Goal: Contribute content: Add original content to the website for others to see

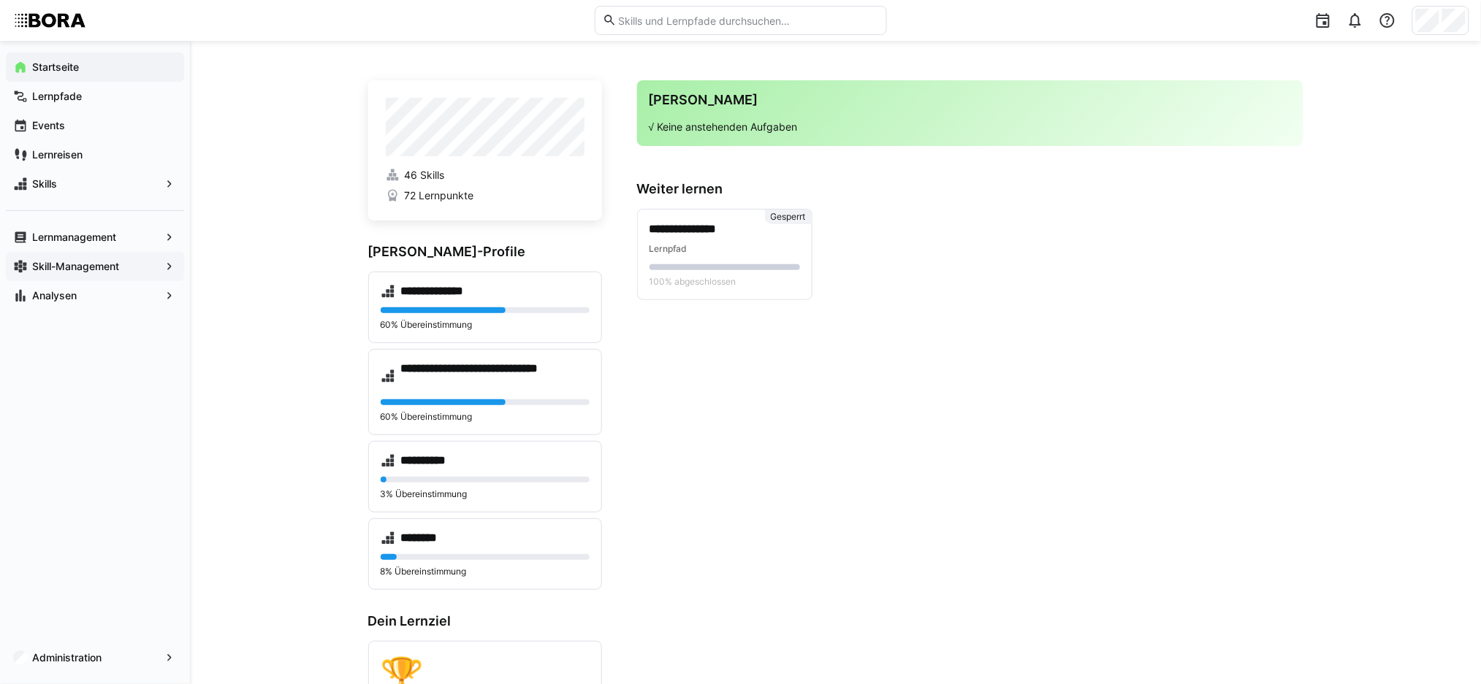
click at [155, 270] on span "Skill-Management" at bounding box center [95, 266] width 130 height 15
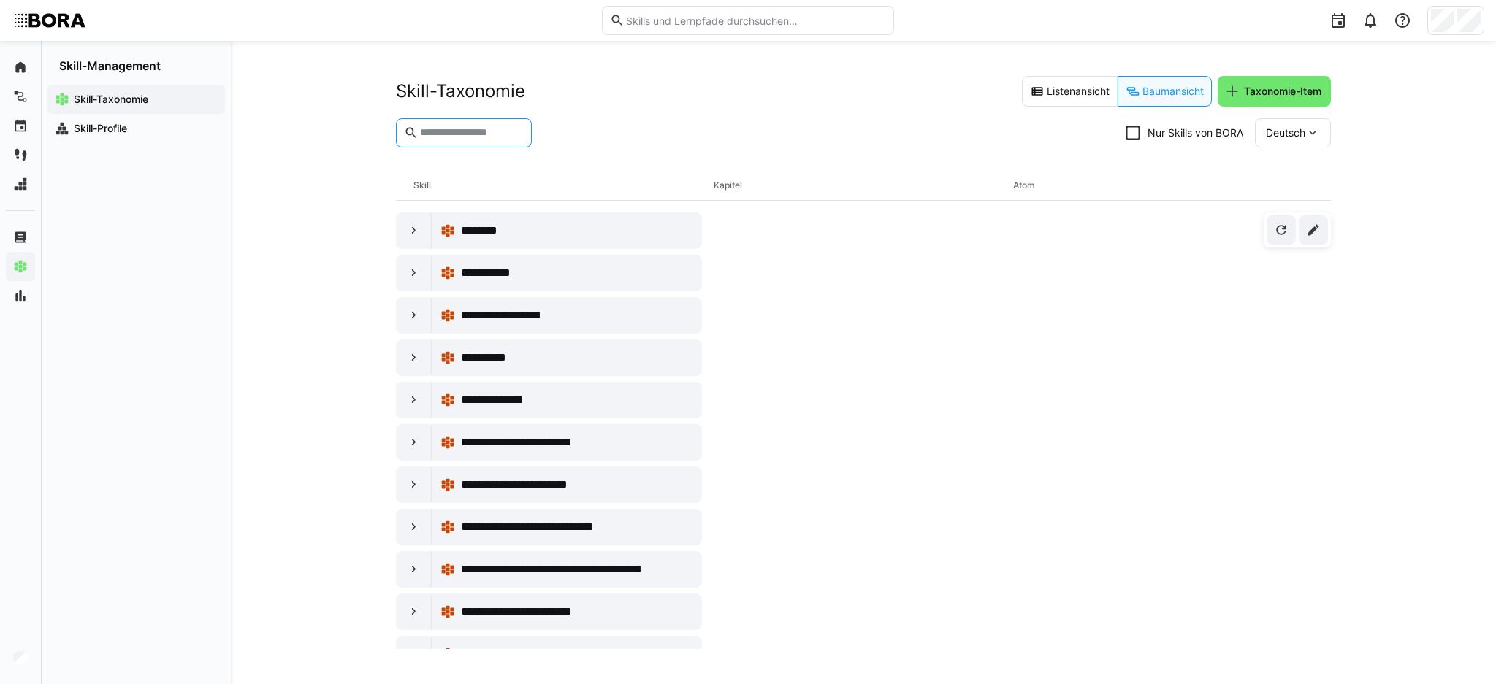
click at [449, 131] on input "text" at bounding box center [471, 132] width 105 height 13
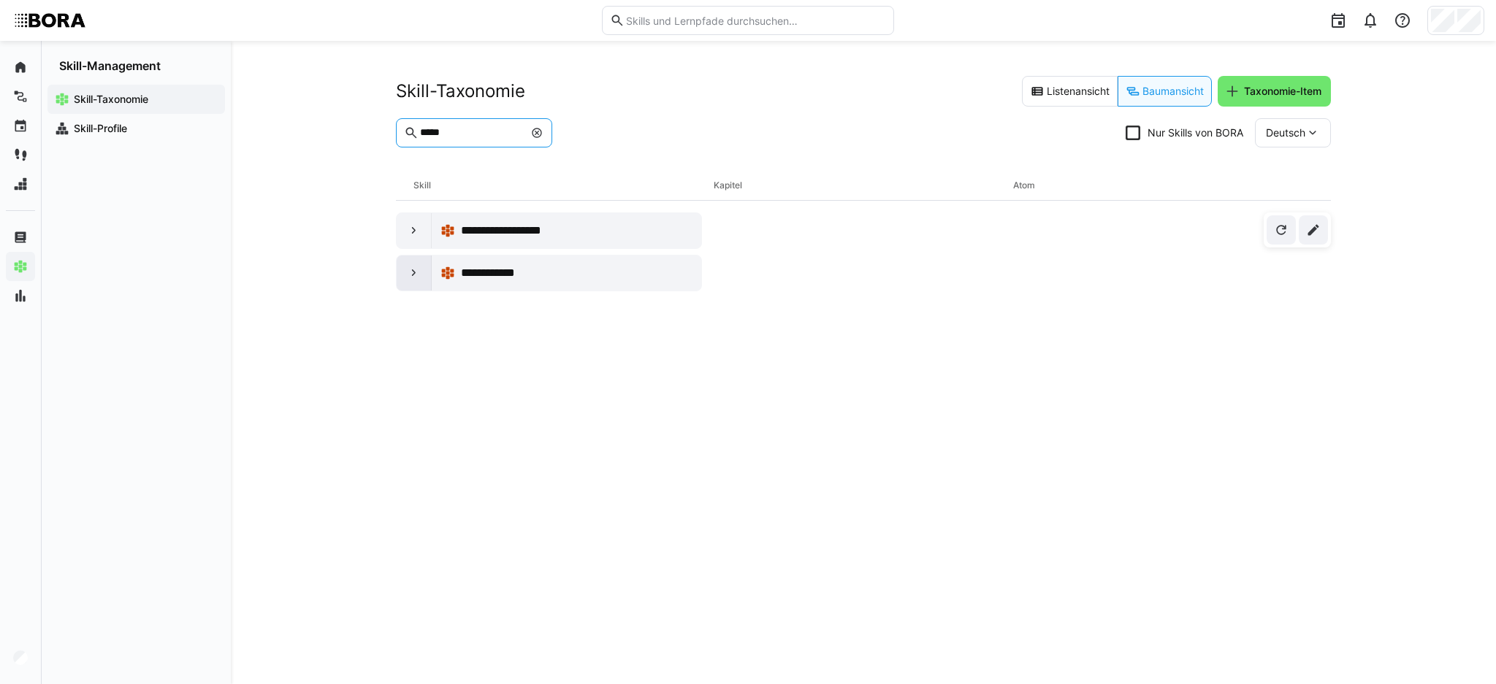
click at [407, 275] on eds-icon at bounding box center [414, 273] width 15 height 15
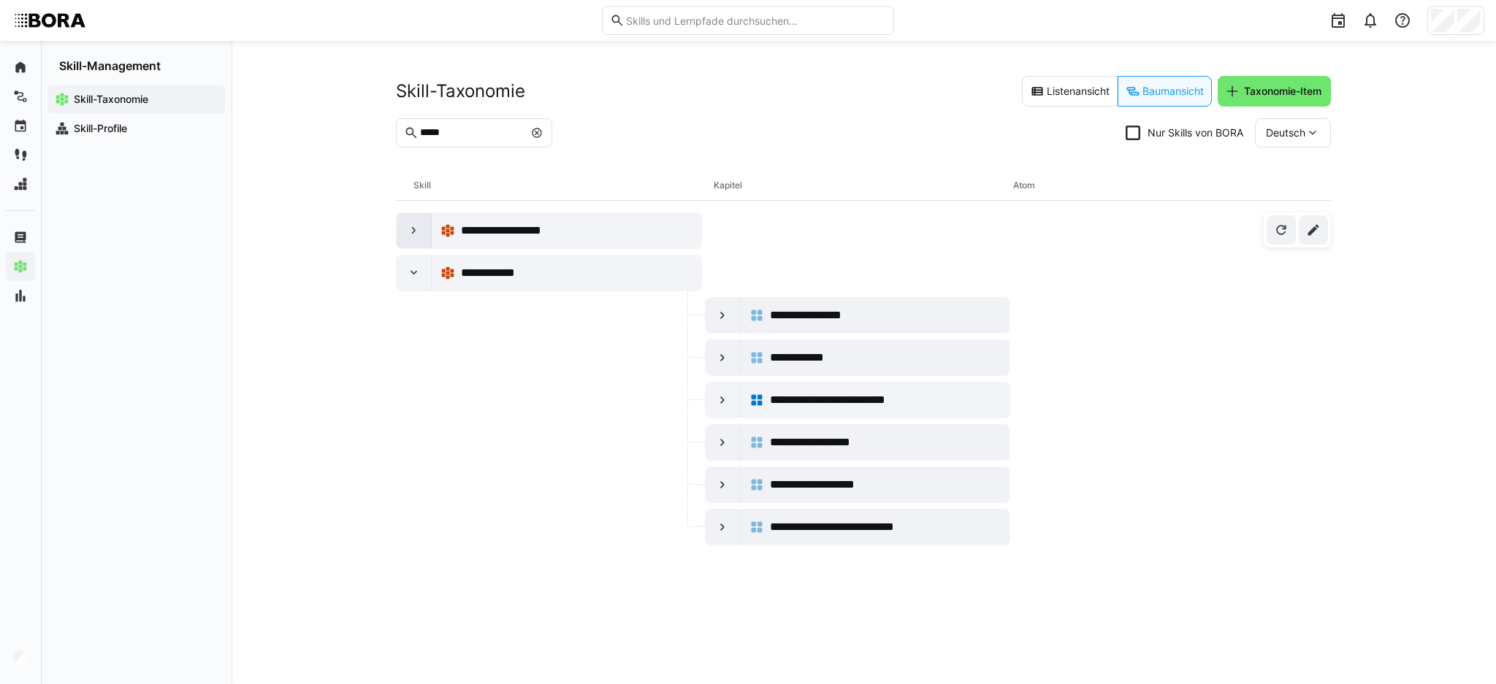
click at [409, 226] on eds-icon at bounding box center [414, 231] width 15 height 15
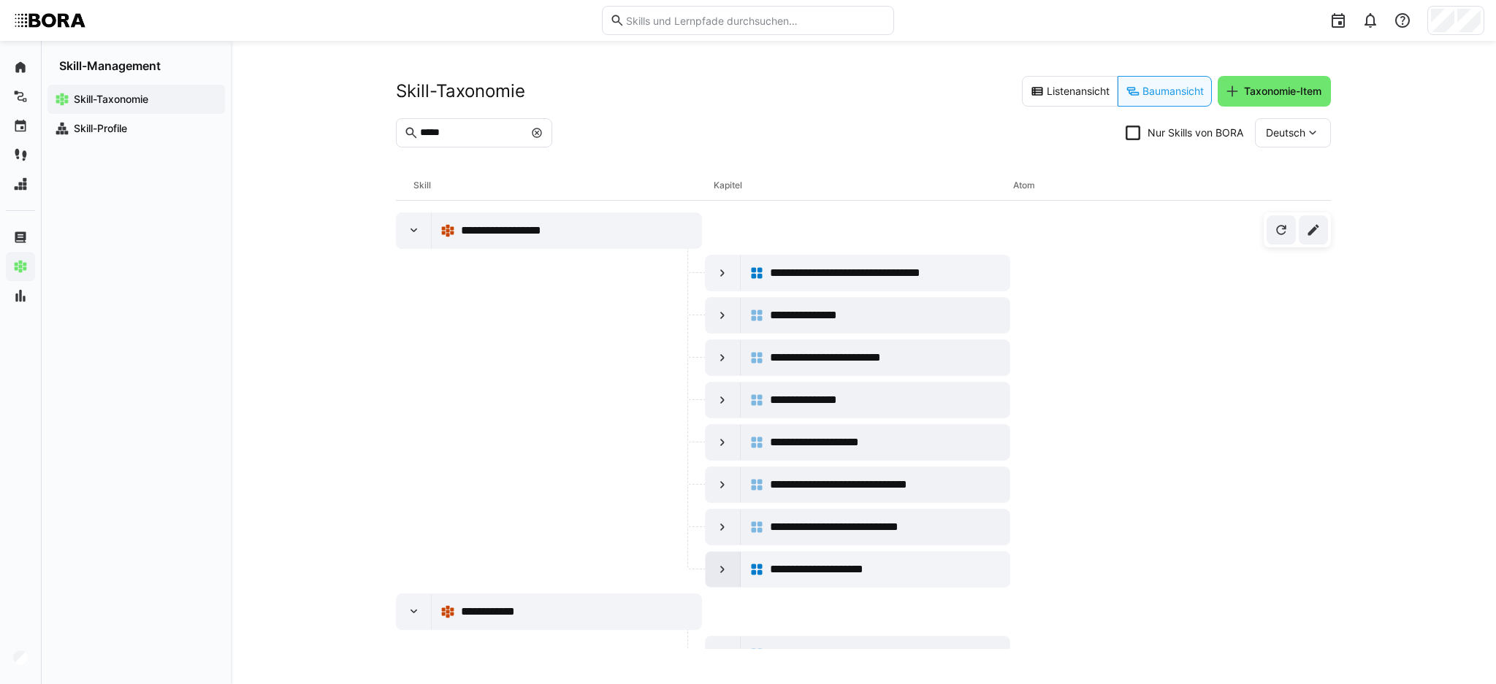
click at [715, 574] on eds-icon at bounding box center [722, 569] width 15 height 15
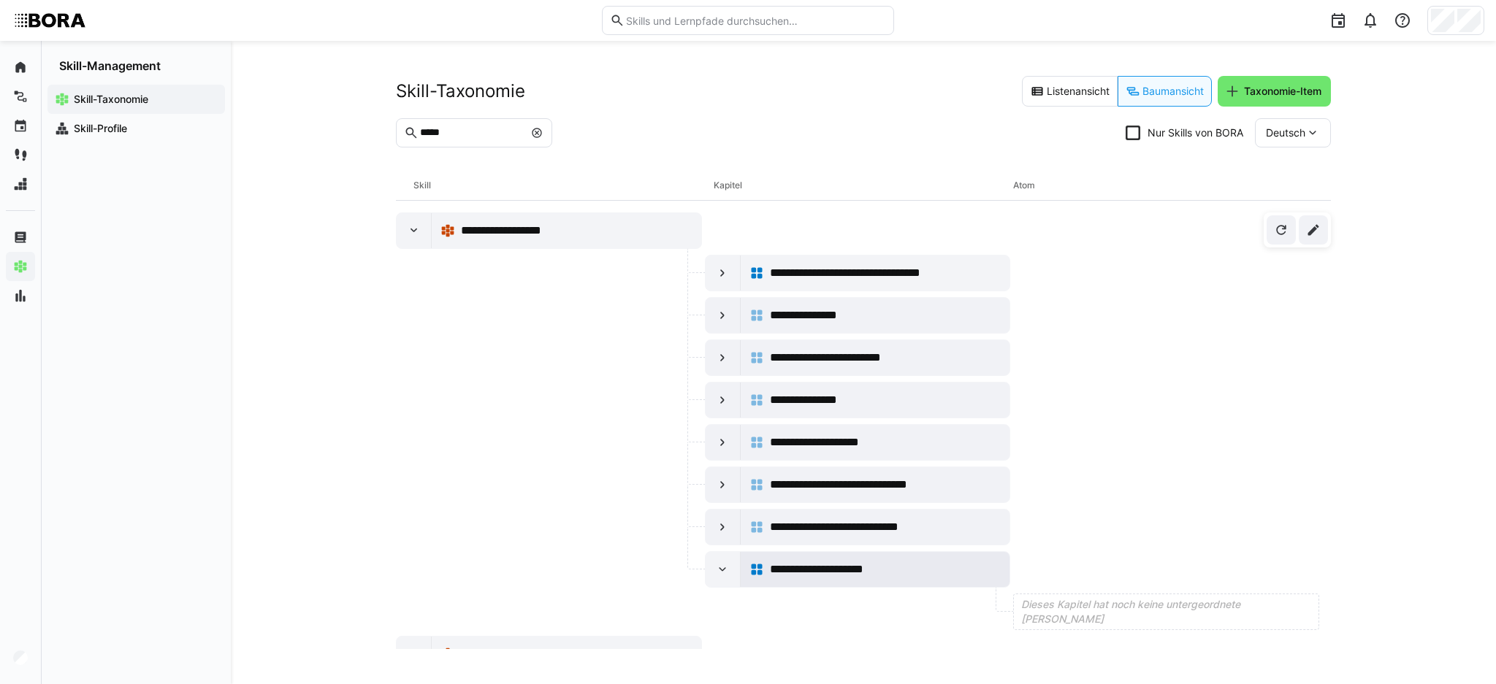
click at [910, 576] on div "**********" at bounding box center [886, 570] width 232 height 18
click at [492, 129] on input "*****" at bounding box center [471, 132] width 105 height 13
drag, startPoint x: 517, startPoint y: 128, endPoint x: 336, endPoint y: 122, distance: 181.2
click at [336, 122] on div "**********" at bounding box center [863, 362] width 1265 height 643
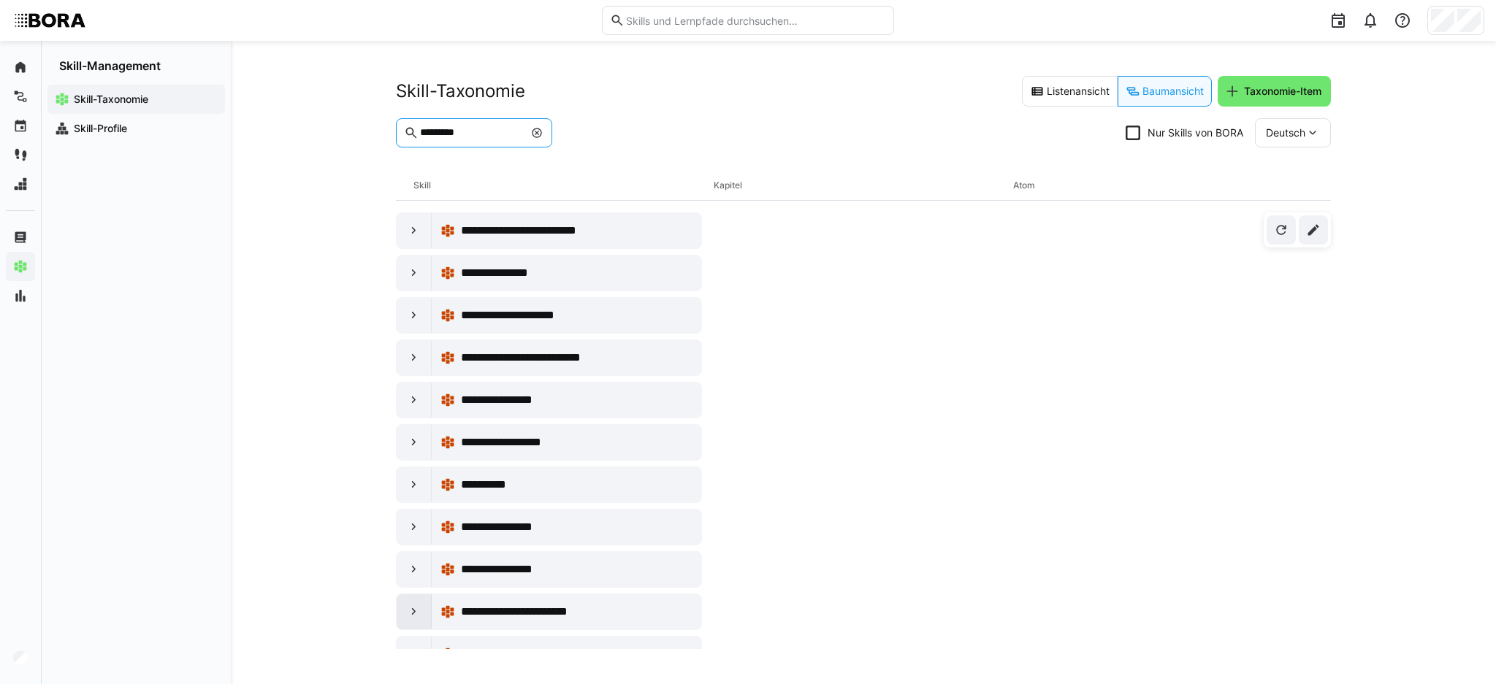
type input "*********"
click at [418, 605] on eds-icon at bounding box center [414, 612] width 15 height 15
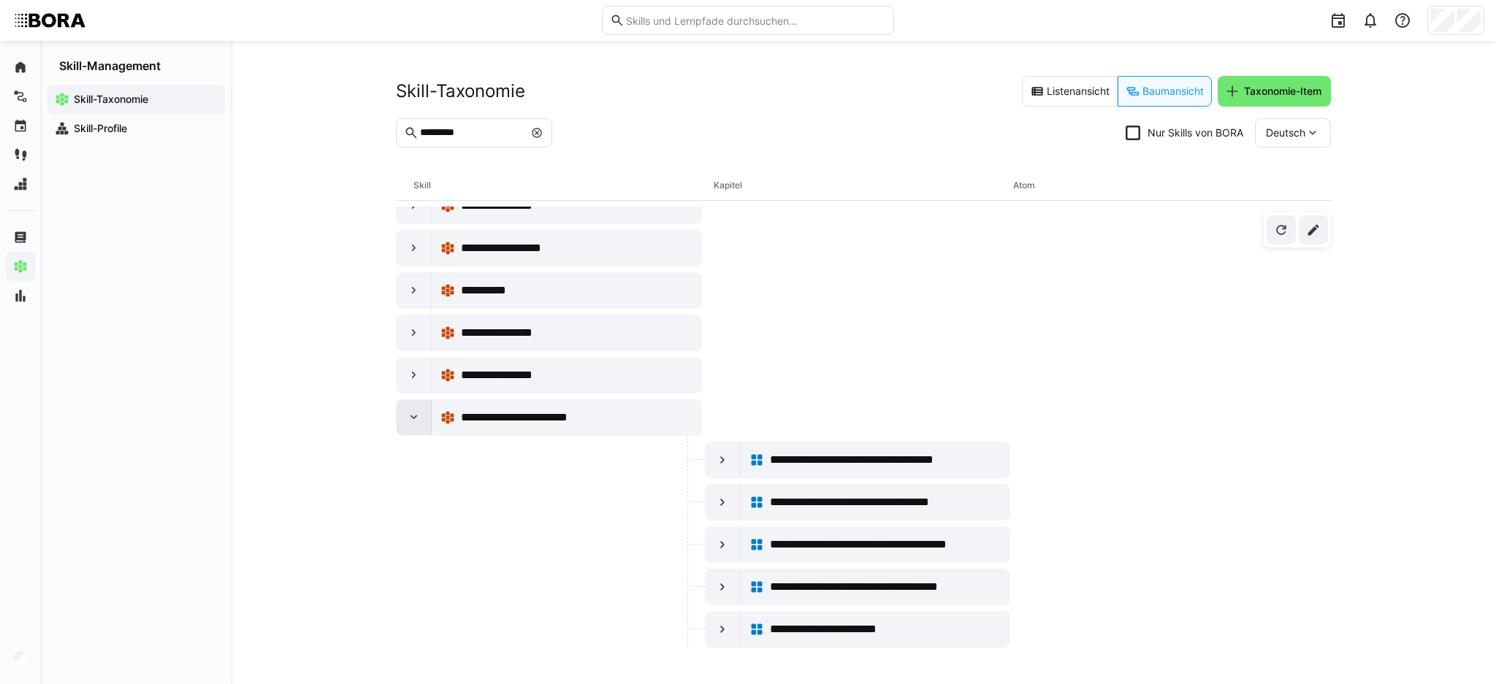
click at [422, 418] on div at bounding box center [414, 417] width 35 height 35
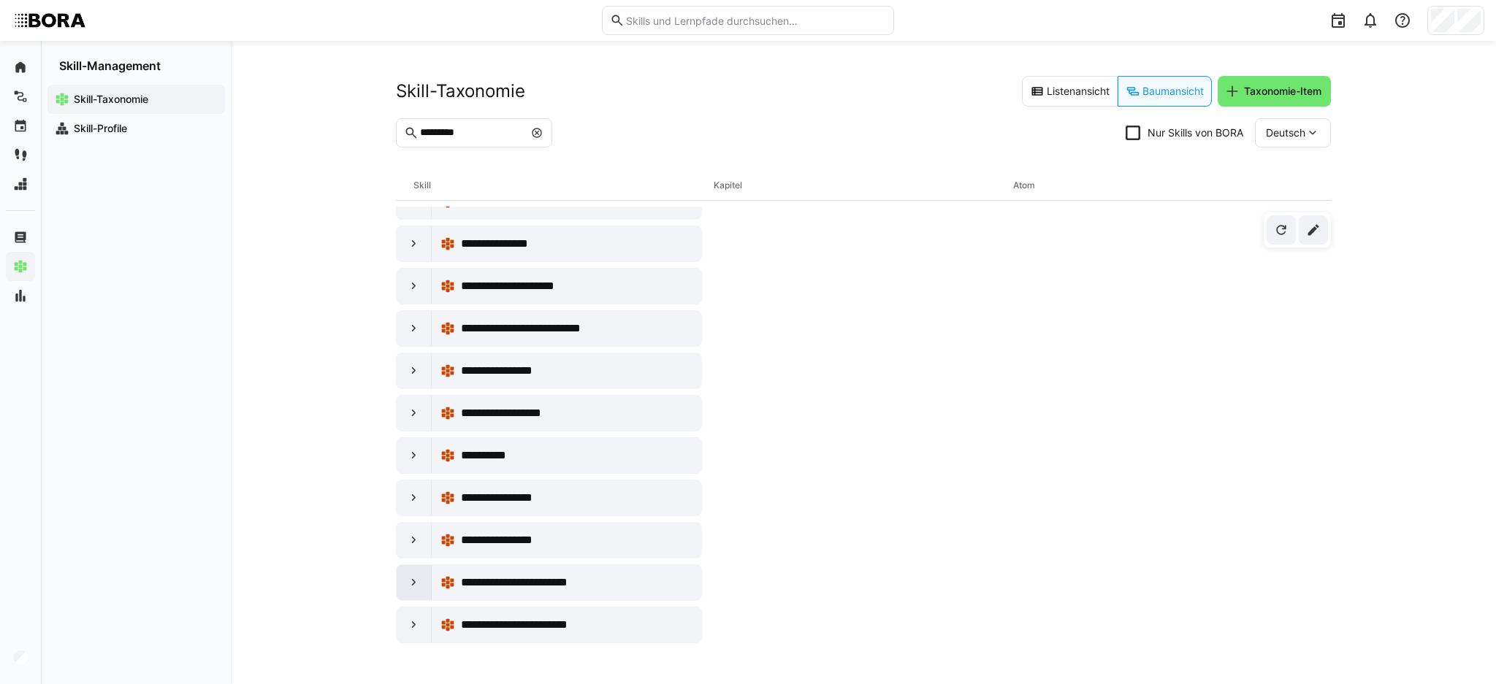
scroll to position [29, 0]
click at [421, 627] on div at bounding box center [414, 625] width 35 height 35
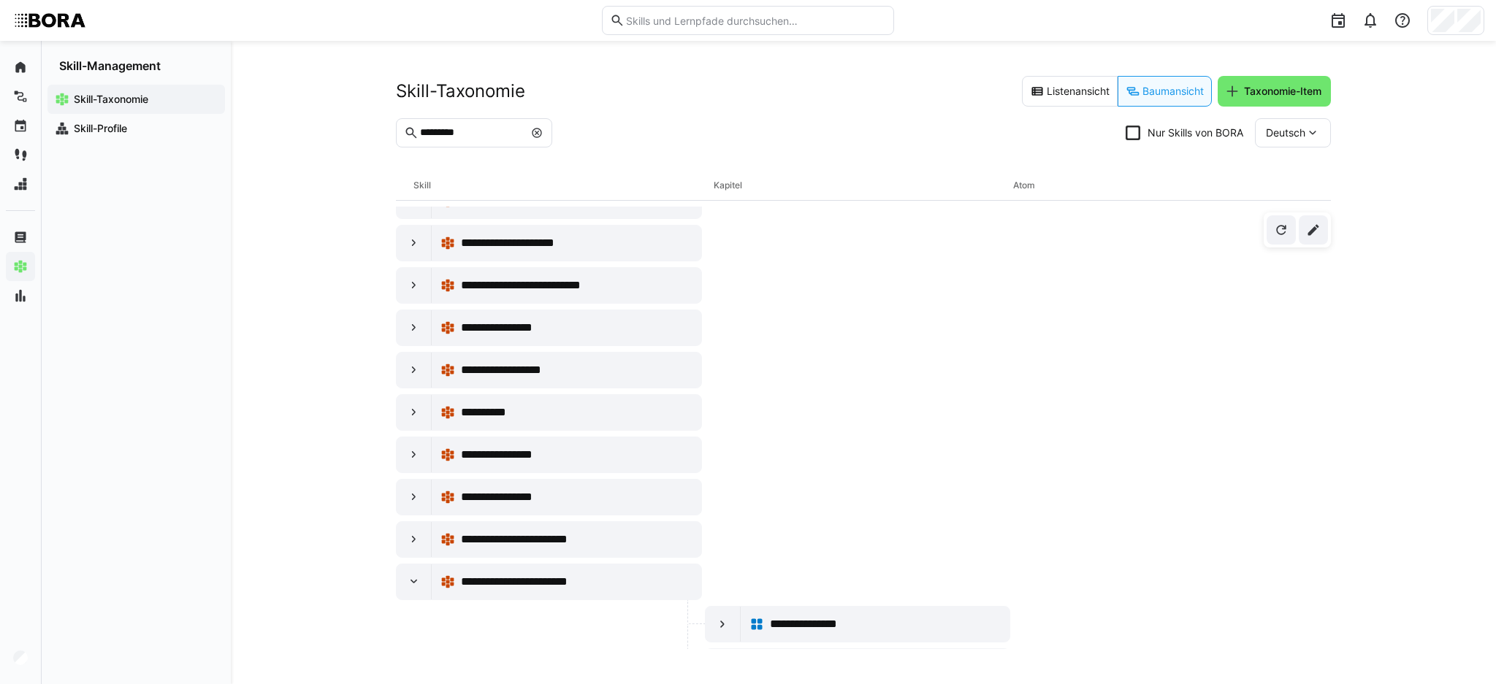
scroll to position [114, 0]
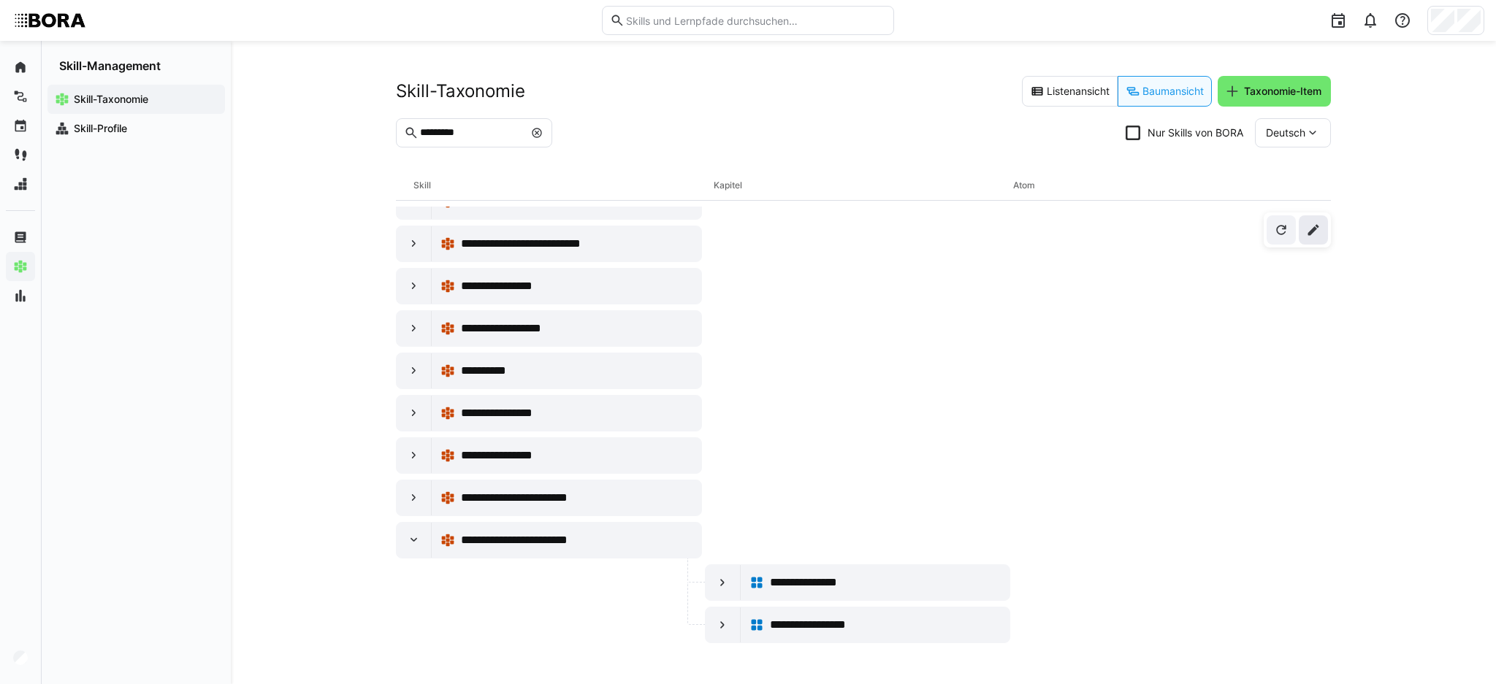
click at [1310, 234] on eds-icon at bounding box center [1313, 230] width 15 height 15
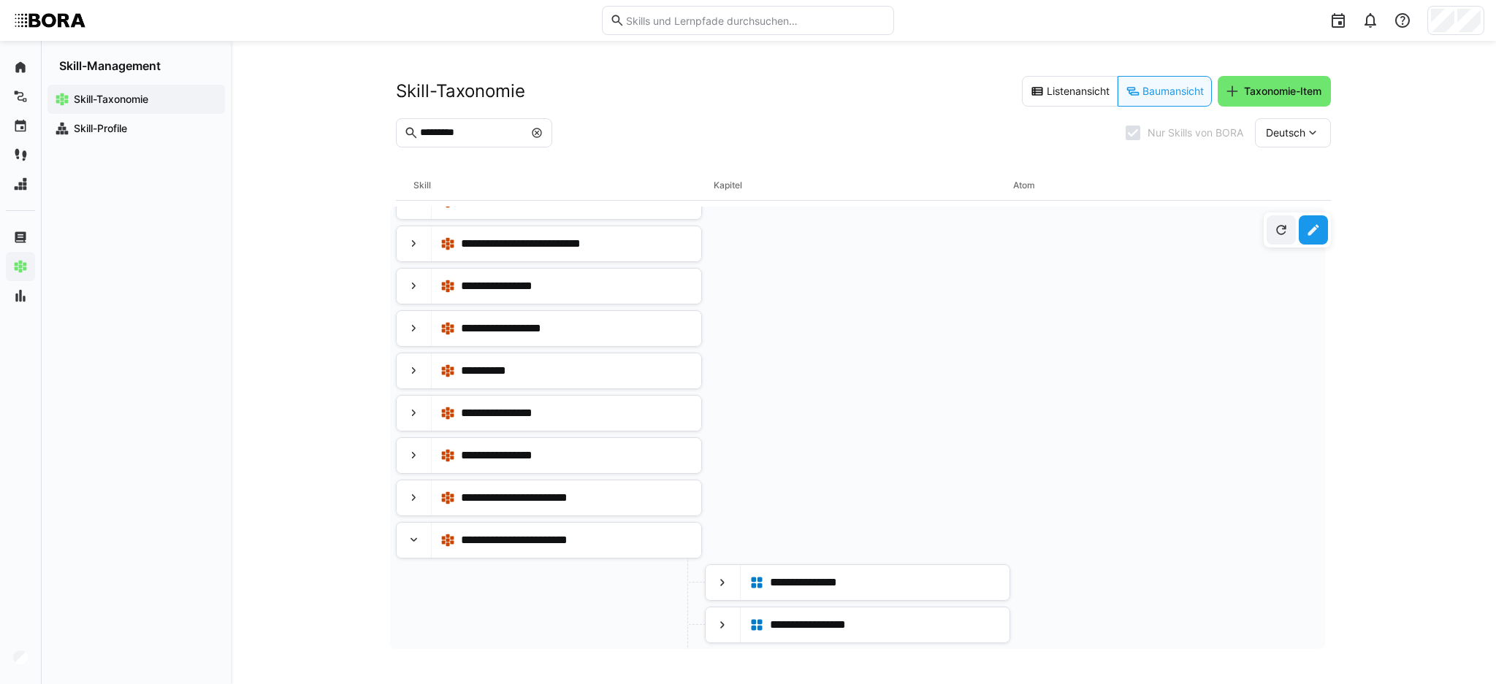
scroll to position [194, 0]
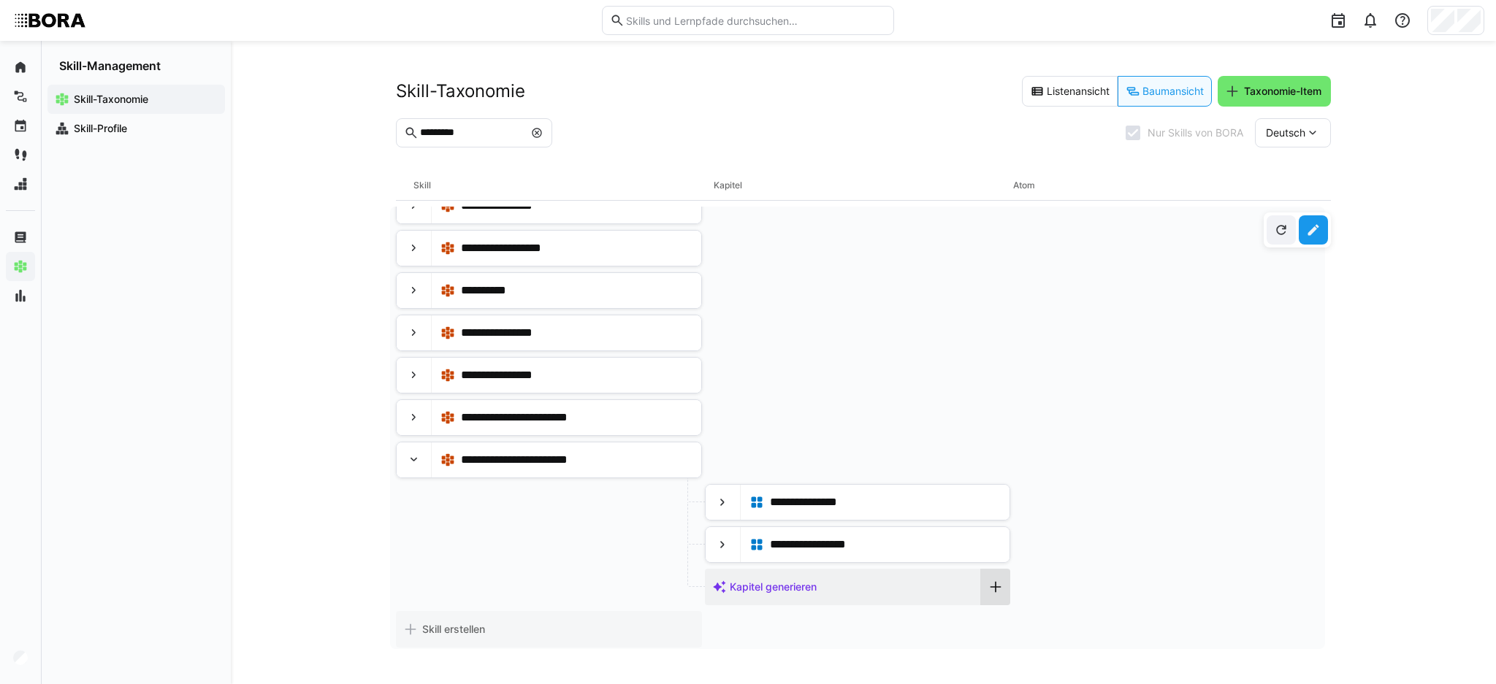
click at [989, 579] on div at bounding box center [995, 587] width 29 height 37
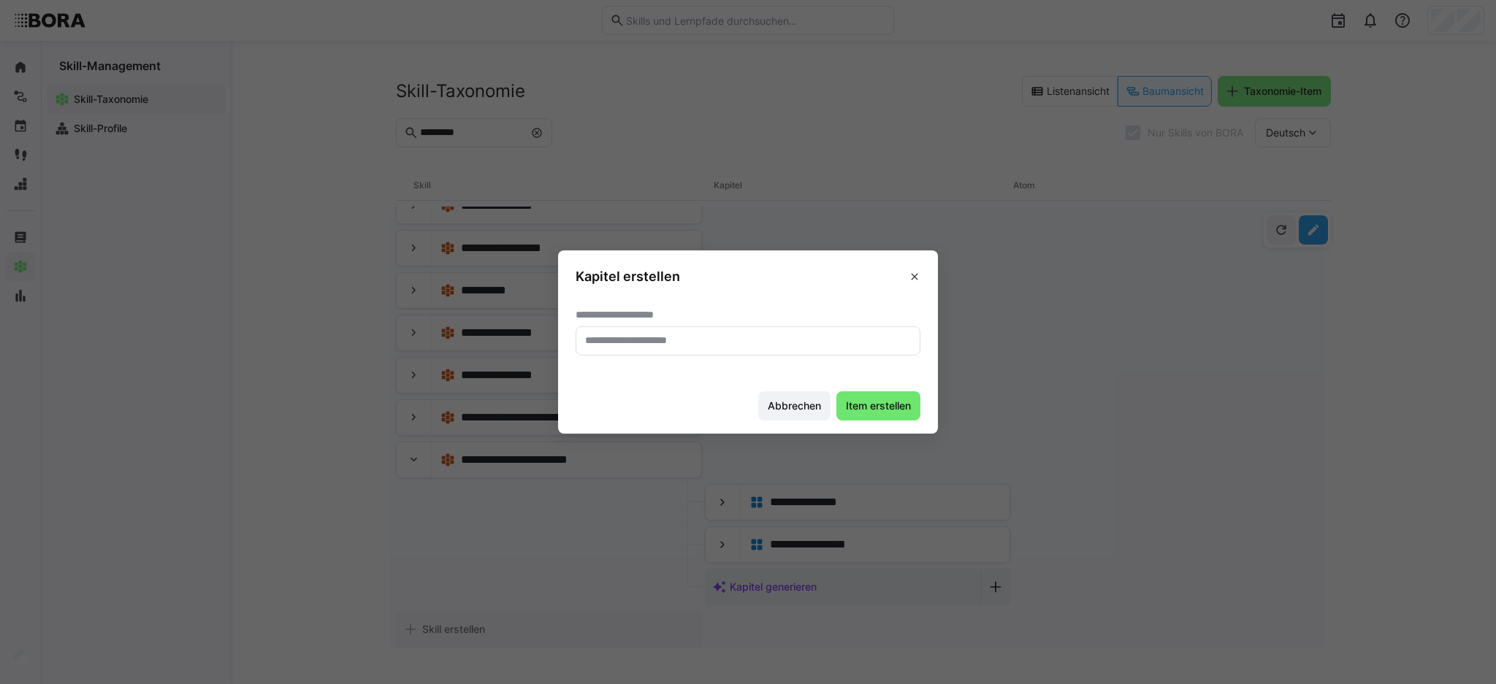
click at [649, 337] on input "text" at bounding box center [748, 341] width 329 height 13
type input "**********"
click at [885, 401] on span "Item erstellen" at bounding box center [878, 406] width 69 height 15
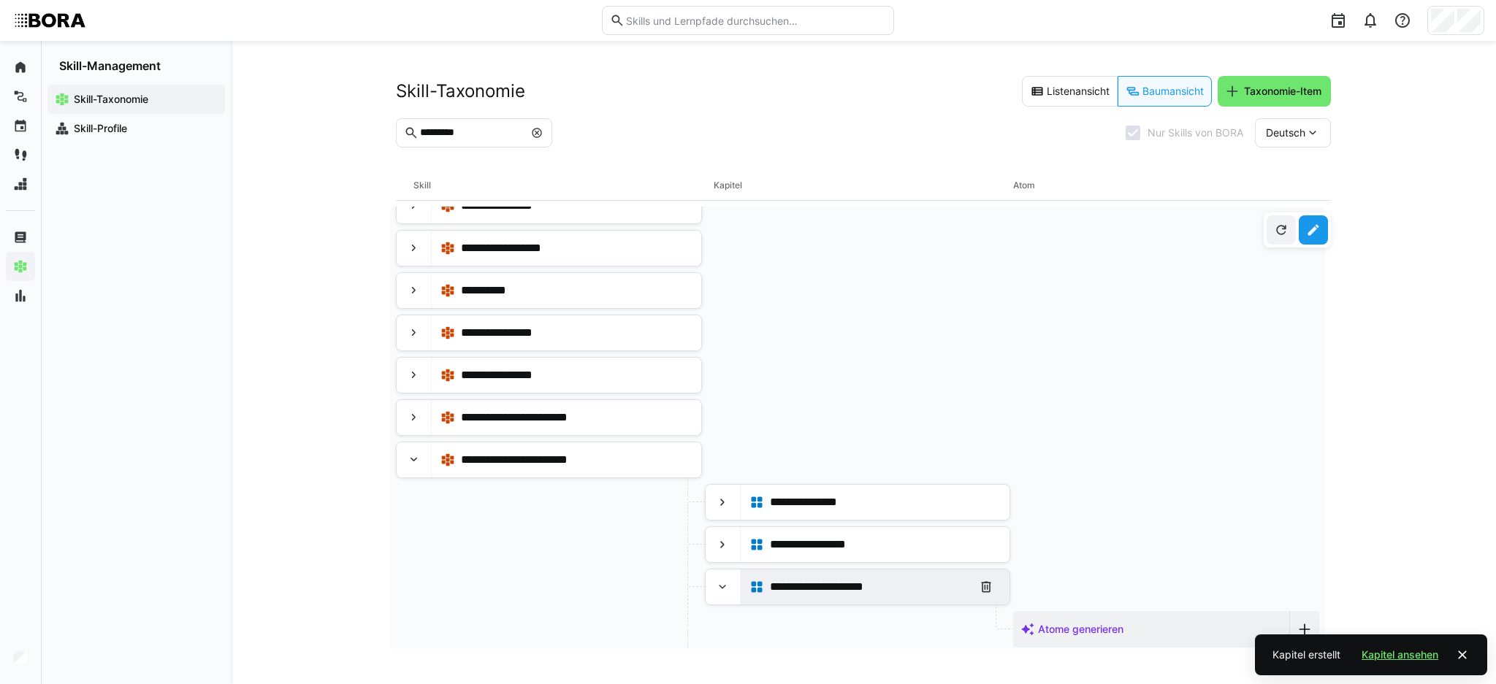
click at [906, 584] on div "**********" at bounding box center [868, 587] width 196 height 18
click at [1315, 233] on eds-icon at bounding box center [1313, 230] width 15 height 15
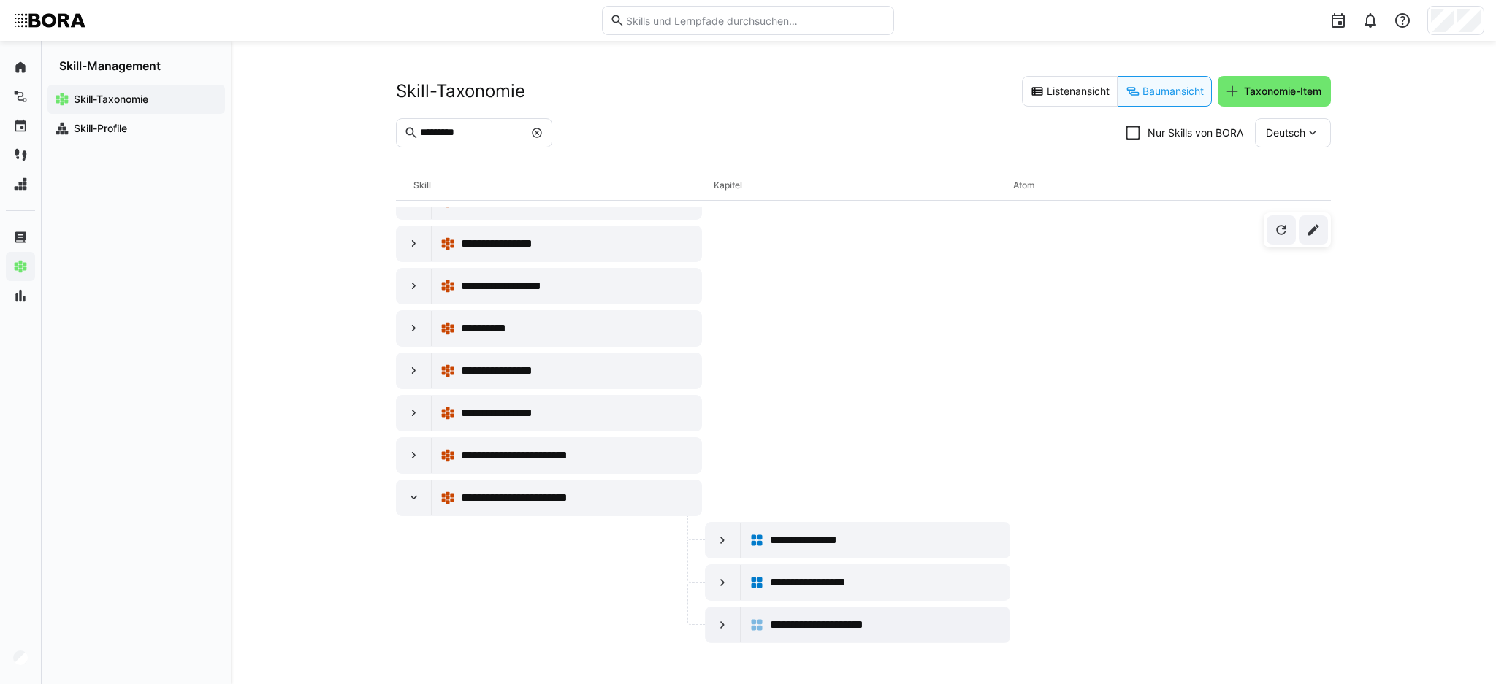
scroll to position [157, 0]
click at [1321, 240] on span at bounding box center [1313, 229] width 29 height 29
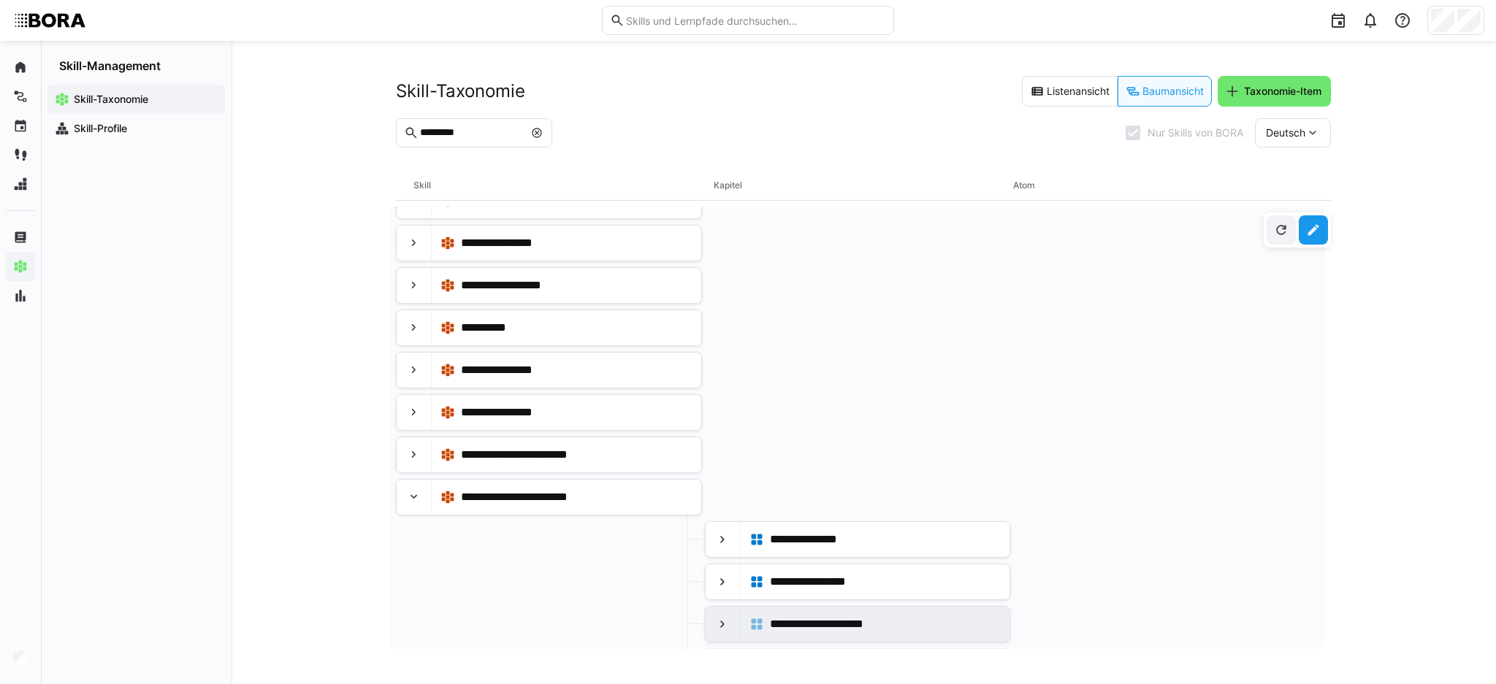
click at [1321, 240] on span at bounding box center [1313, 229] width 29 height 29
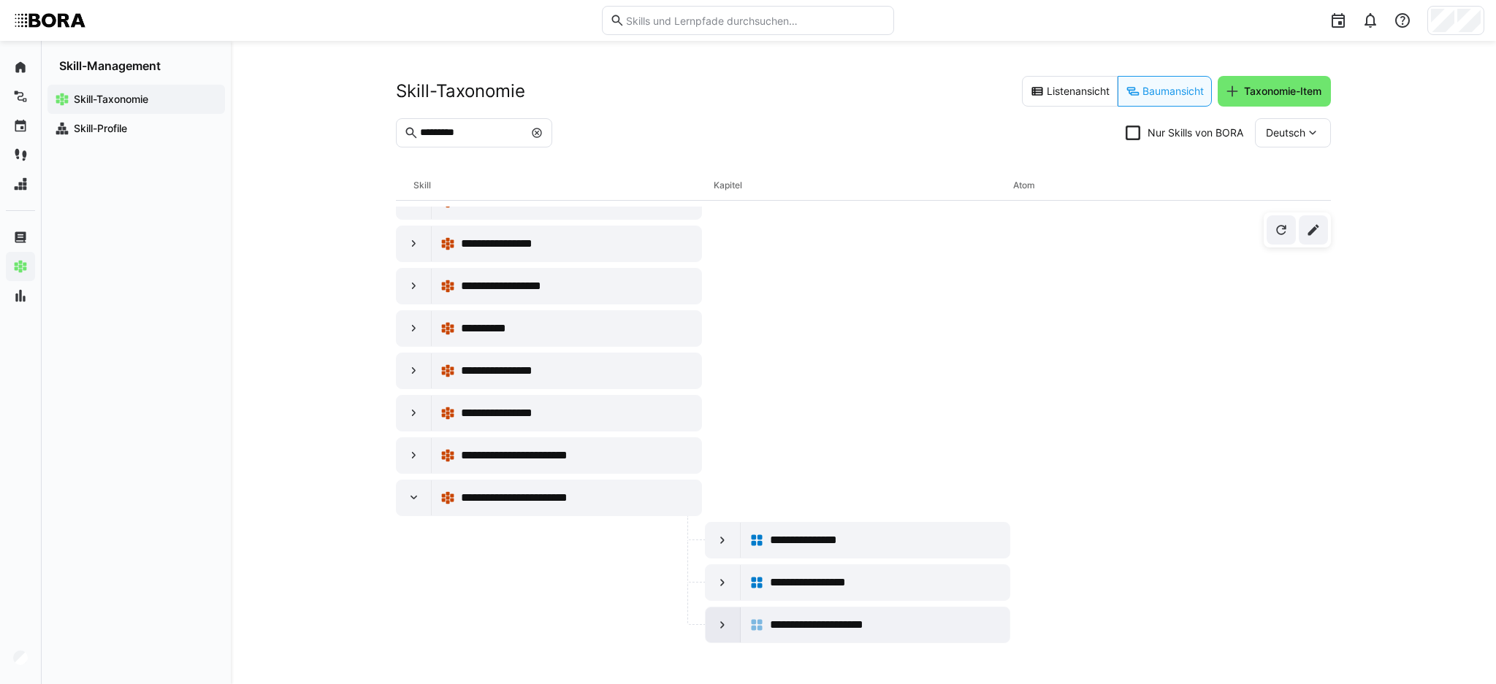
click at [721, 621] on eds-icon at bounding box center [722, 625] width 15 height 15
click at [721, 619] on eds-icon at bounding box center [722, 624] width 15 height 15
click at [717, 590] on div at bounding box center [723, 582] width 35 height 35
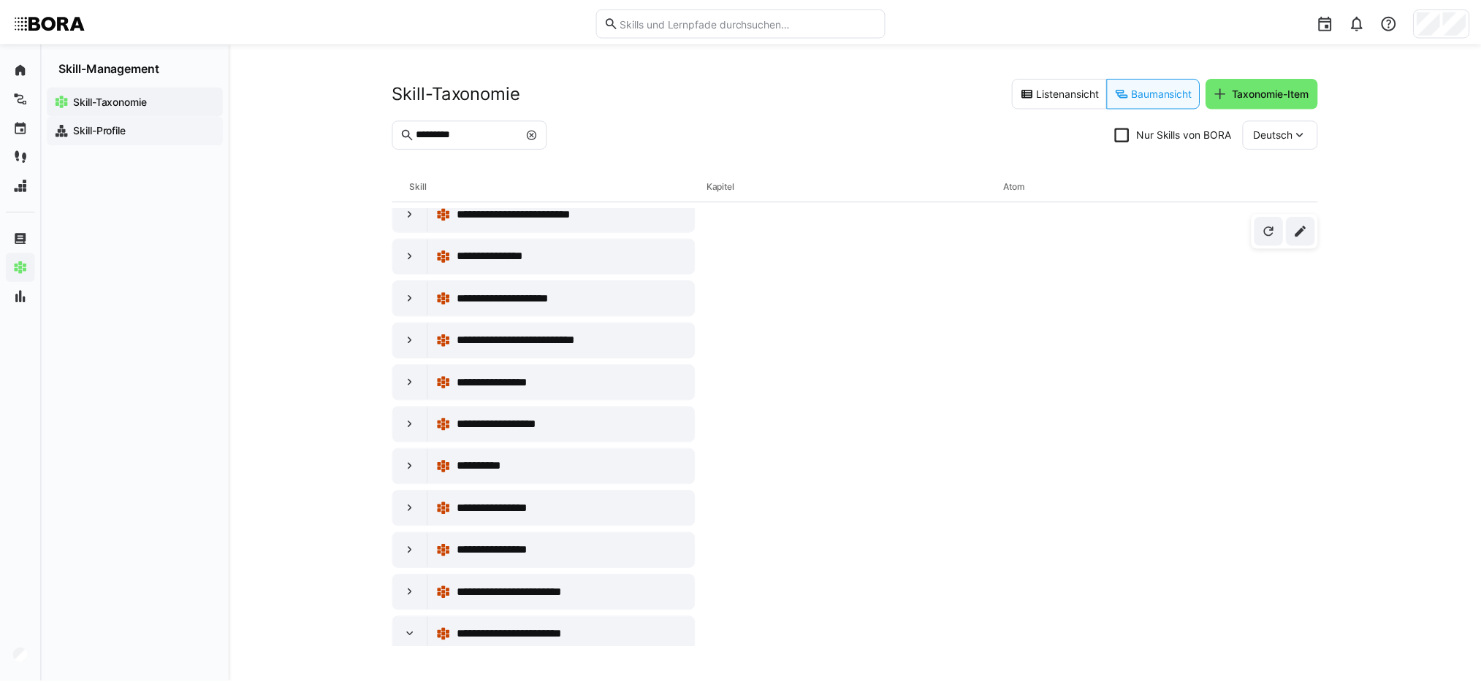
scroll to position [0, 0]
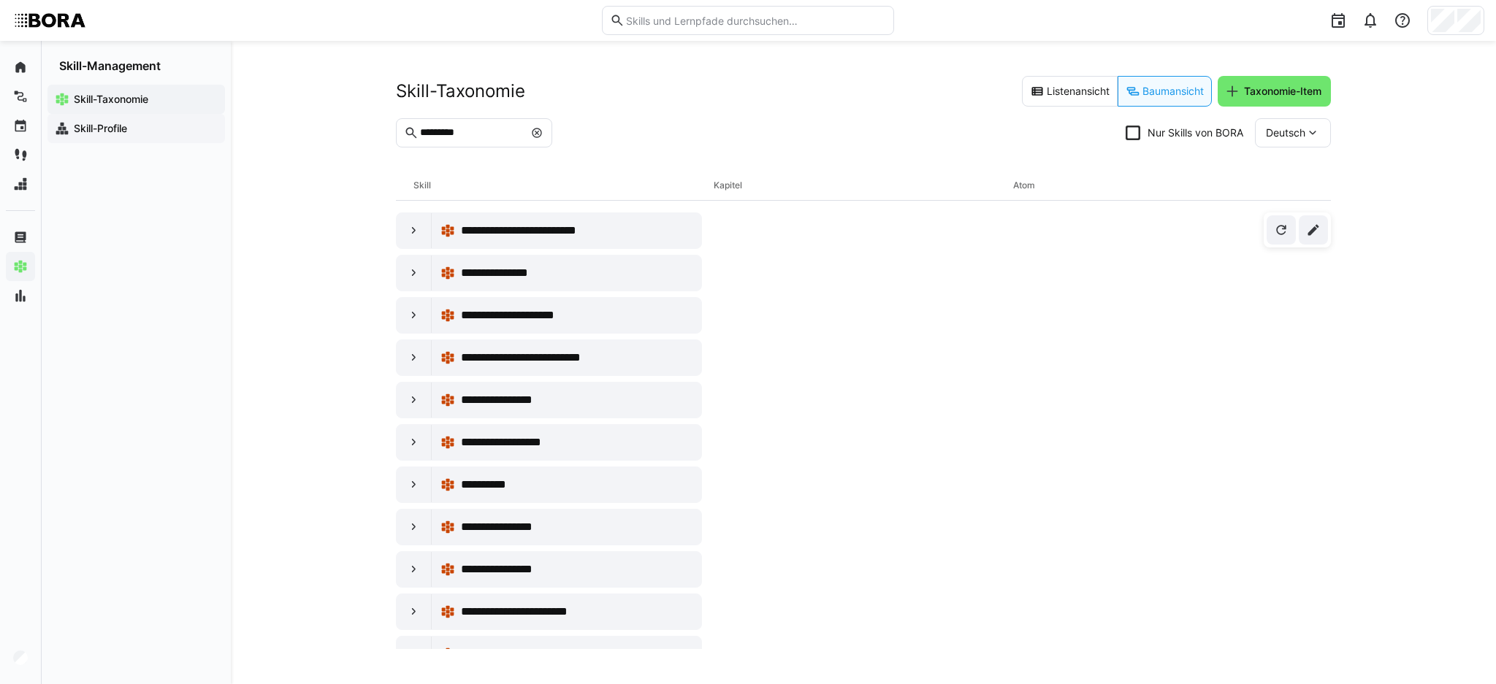
click at [0, 0] on app-navigation-label "Skill-Profile" at bounding box center [0, 0] width 0 height 0
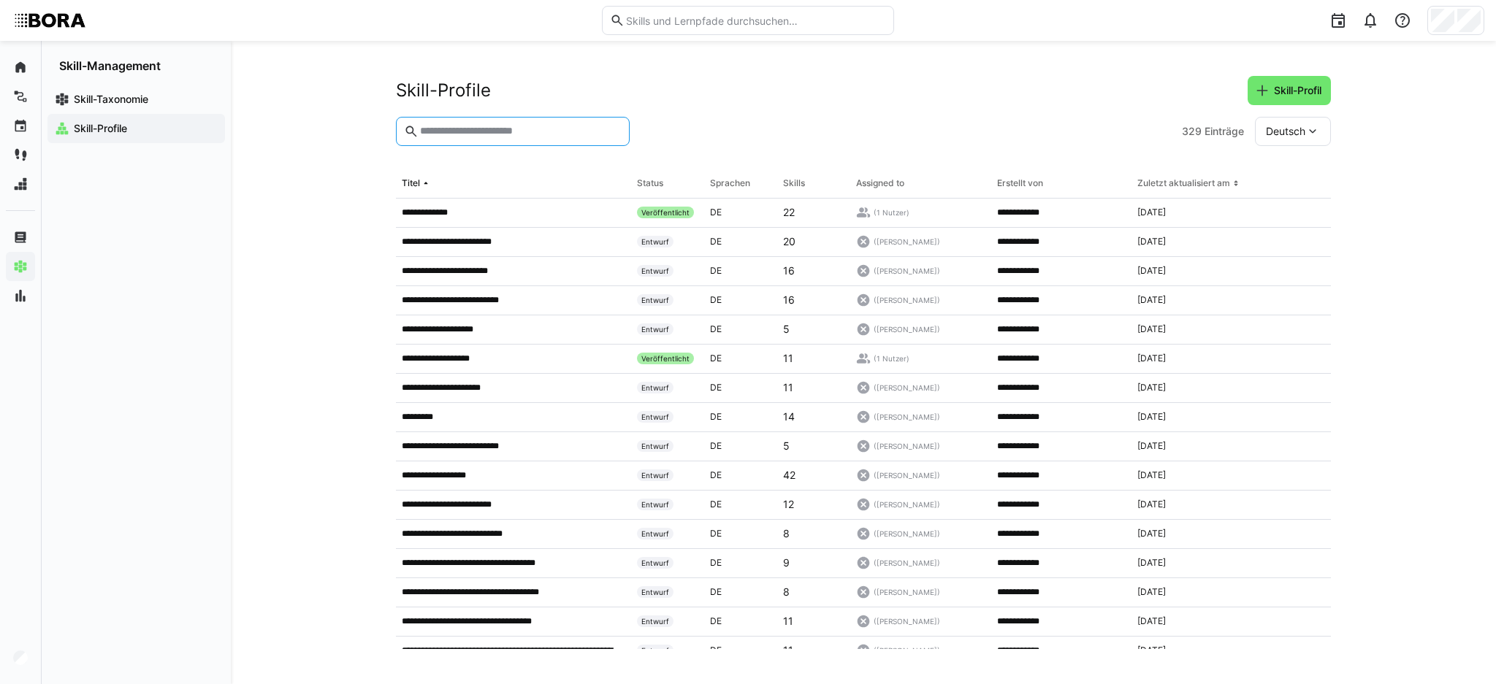
click at [494, 137] on input "text" at bounding box center [520, 131] width 203 height 13
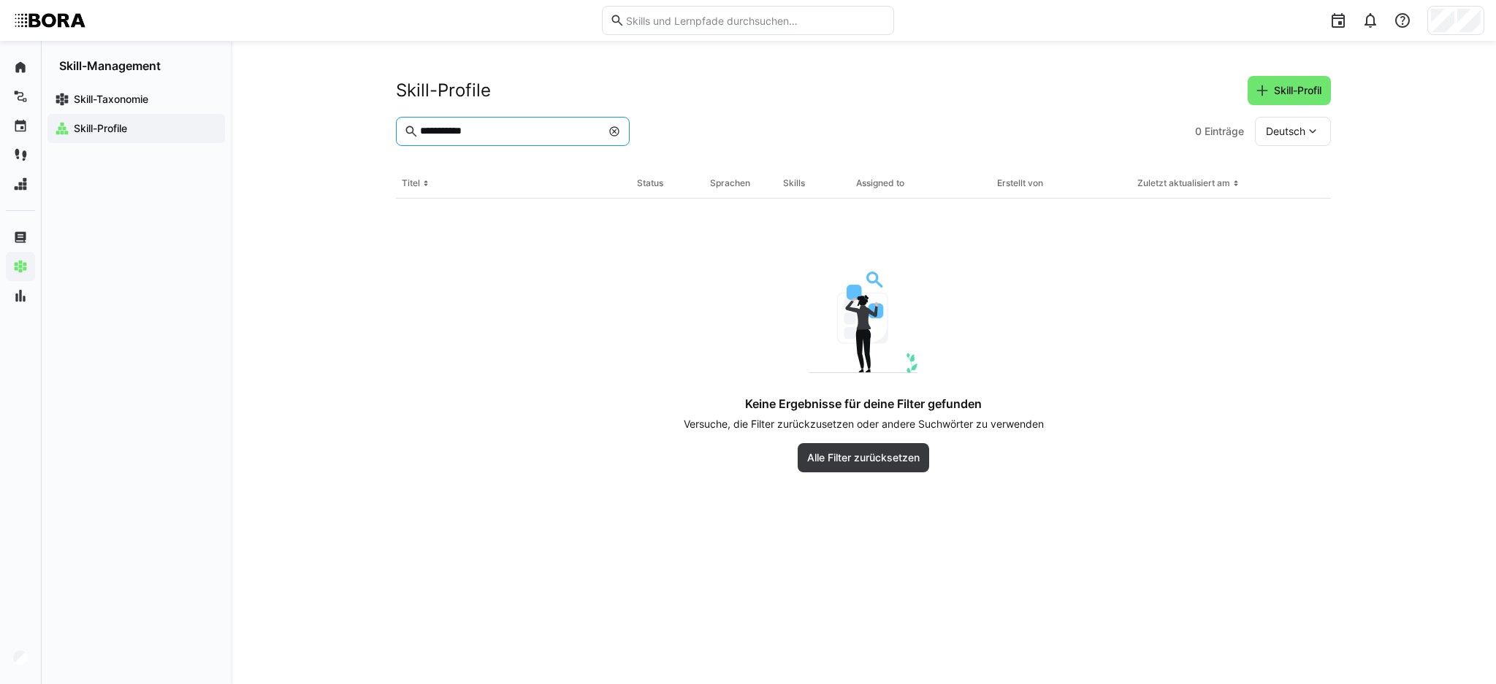
drag, startPoint x: 491, startPoint y: 131, endPoint x: 369, endPoint y: 112, distance: 123.4
click at [369, 112] on div "**********" at bounding box center [863, 362] width 1265 height 643
type input "*******"
click at [613, 127] on eds-icon at bounding box center [614, 132] width 12 height 12
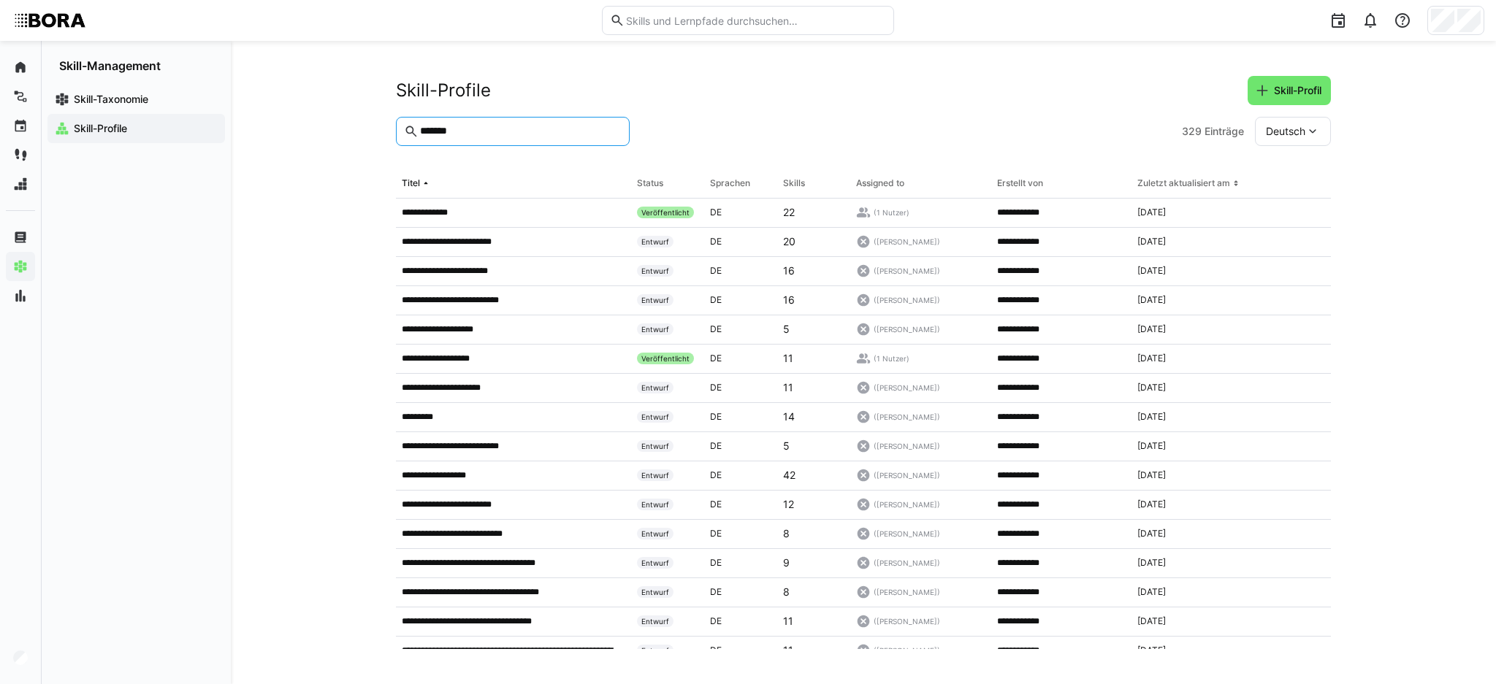
click at [494, 125] on input "*******" at bounding box center [520, 131] width 203 height 13
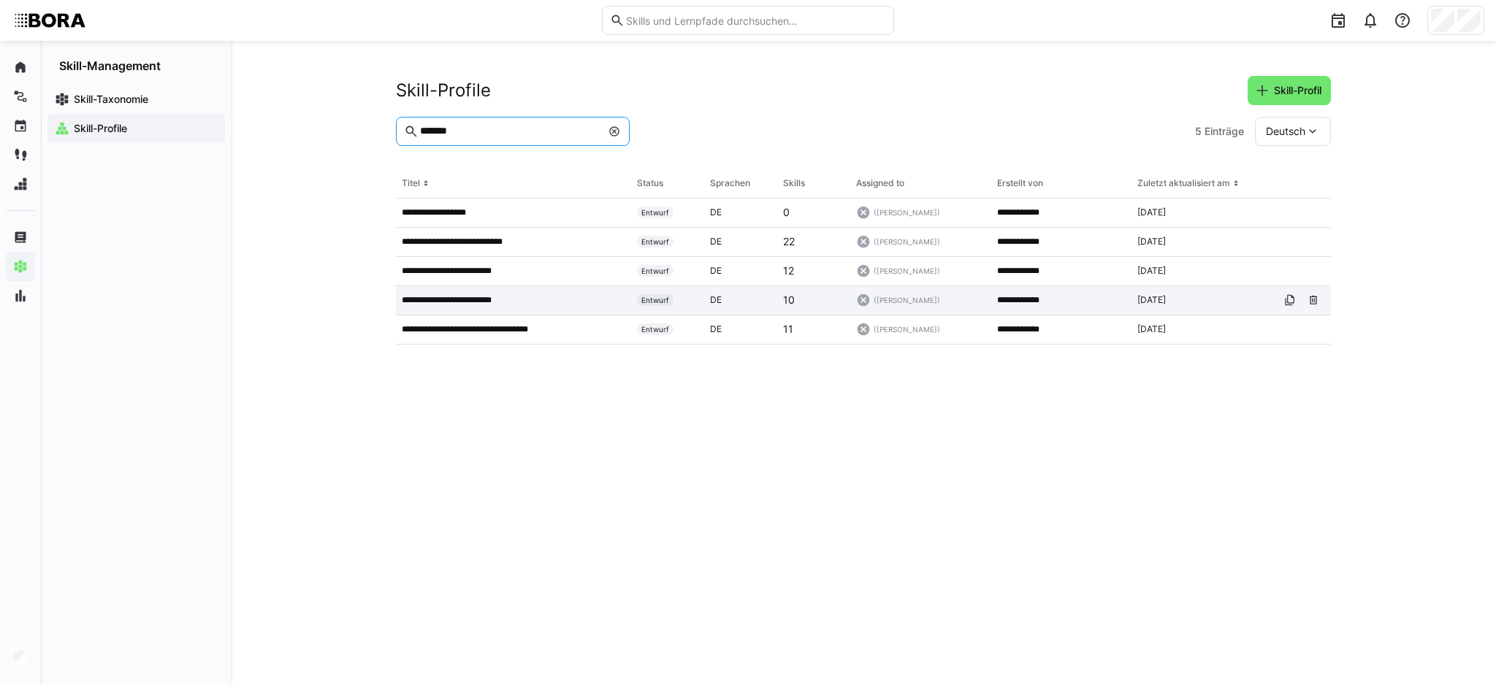
type input "*******"
click at [494, 297] on p "**********" at bounding box center [458, 300] width 112 height 12
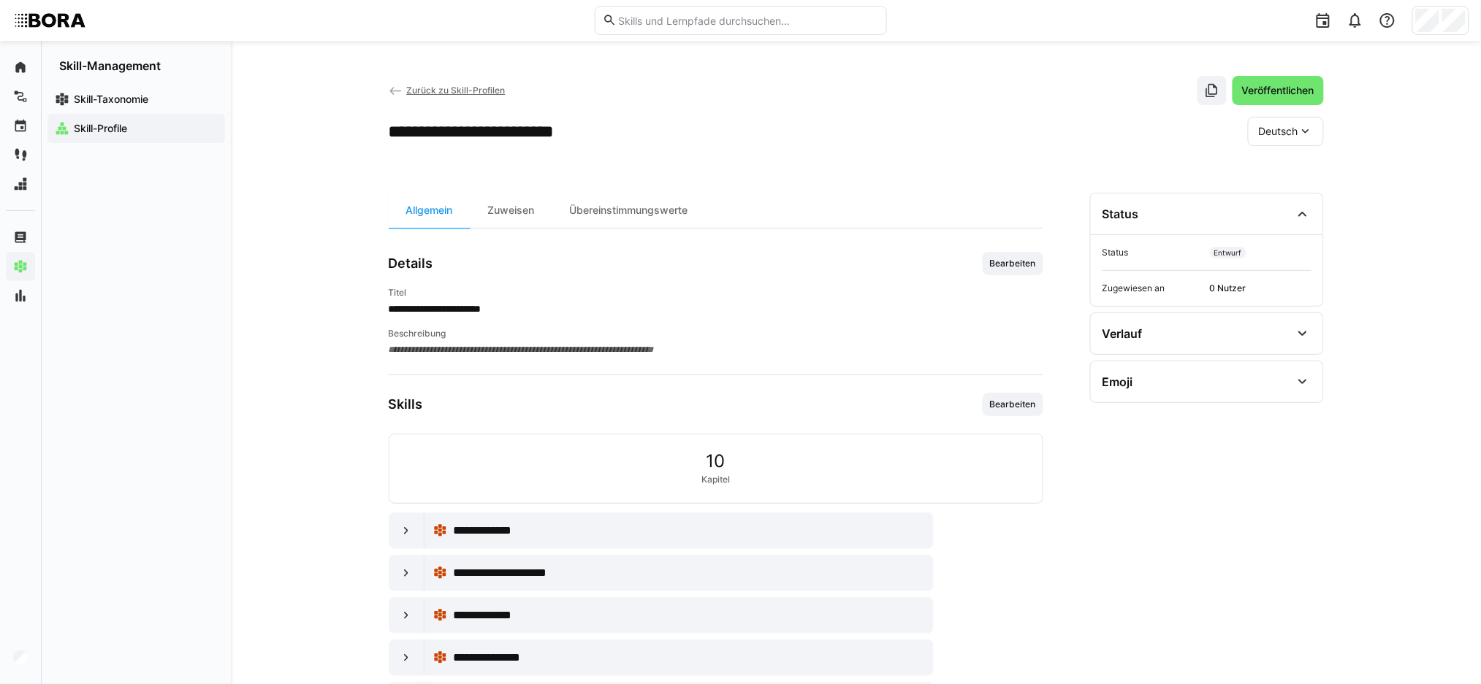
scroll to position [70, 0]
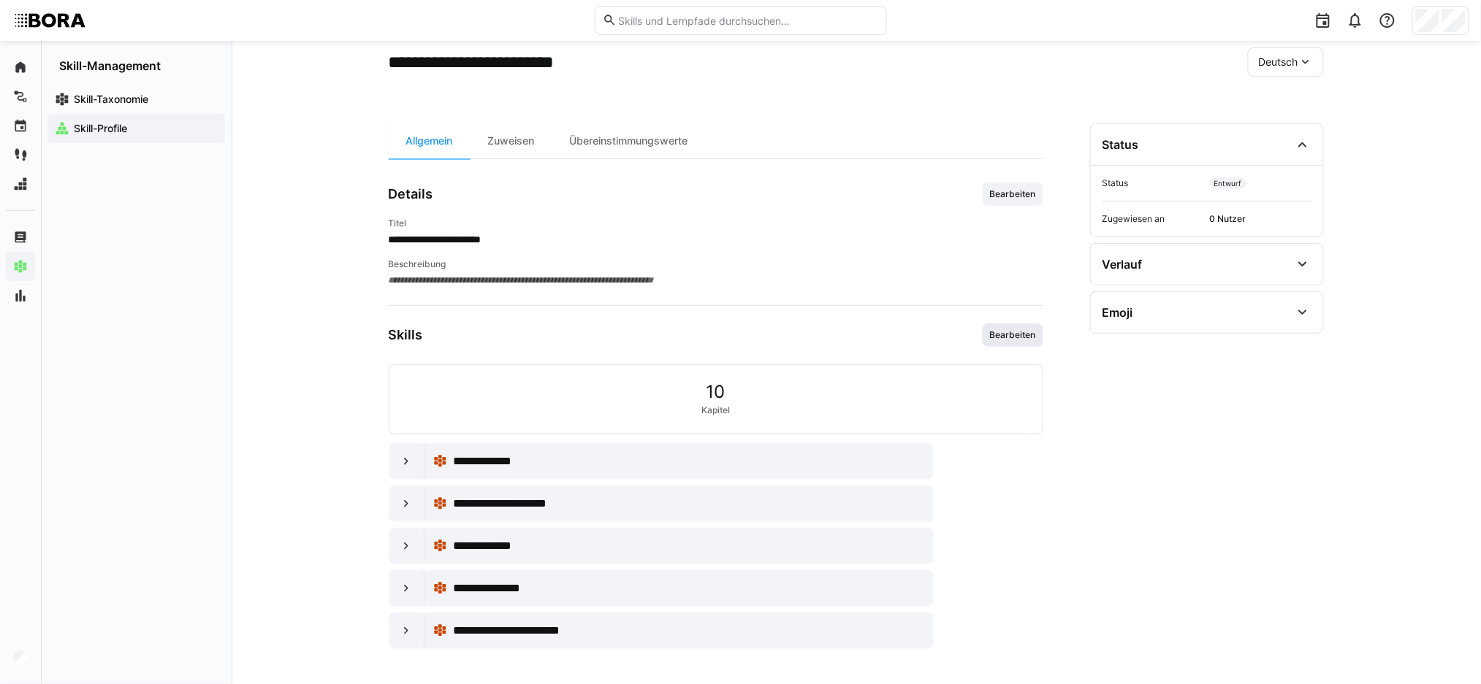
click at [1036, 329] on span "Bearbeiten" at bounding box center [1012, 335] width 49 height 12
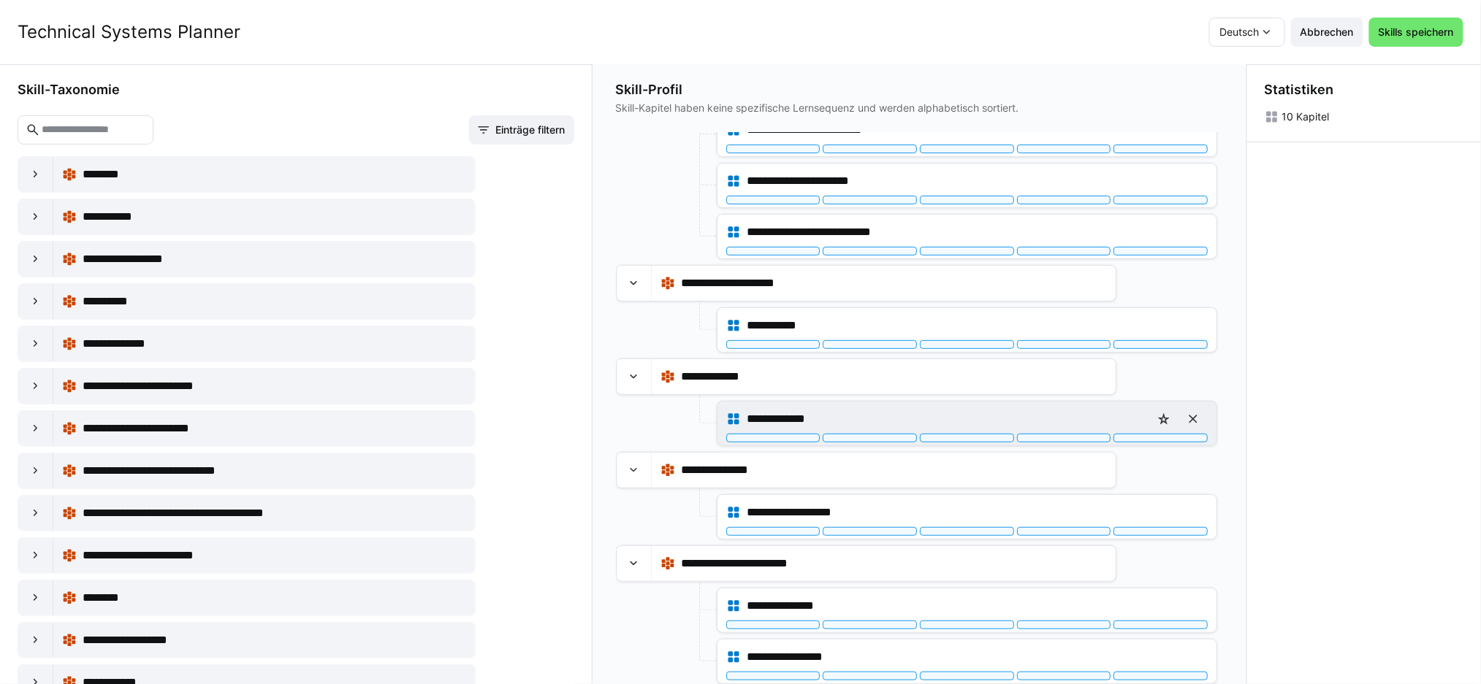
scroll to position [0, 0]
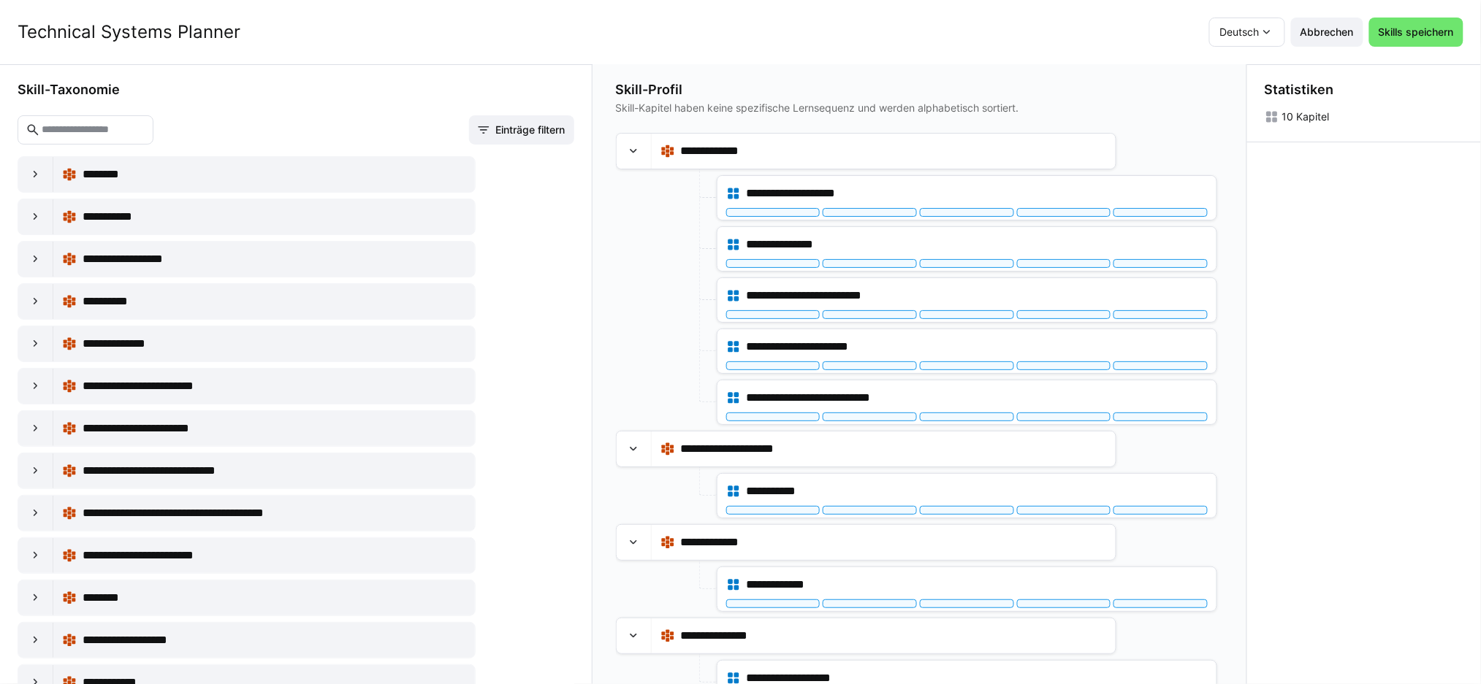
click at [111, 123] on input "text" at bounding box center [92, 129] width 105 height 13
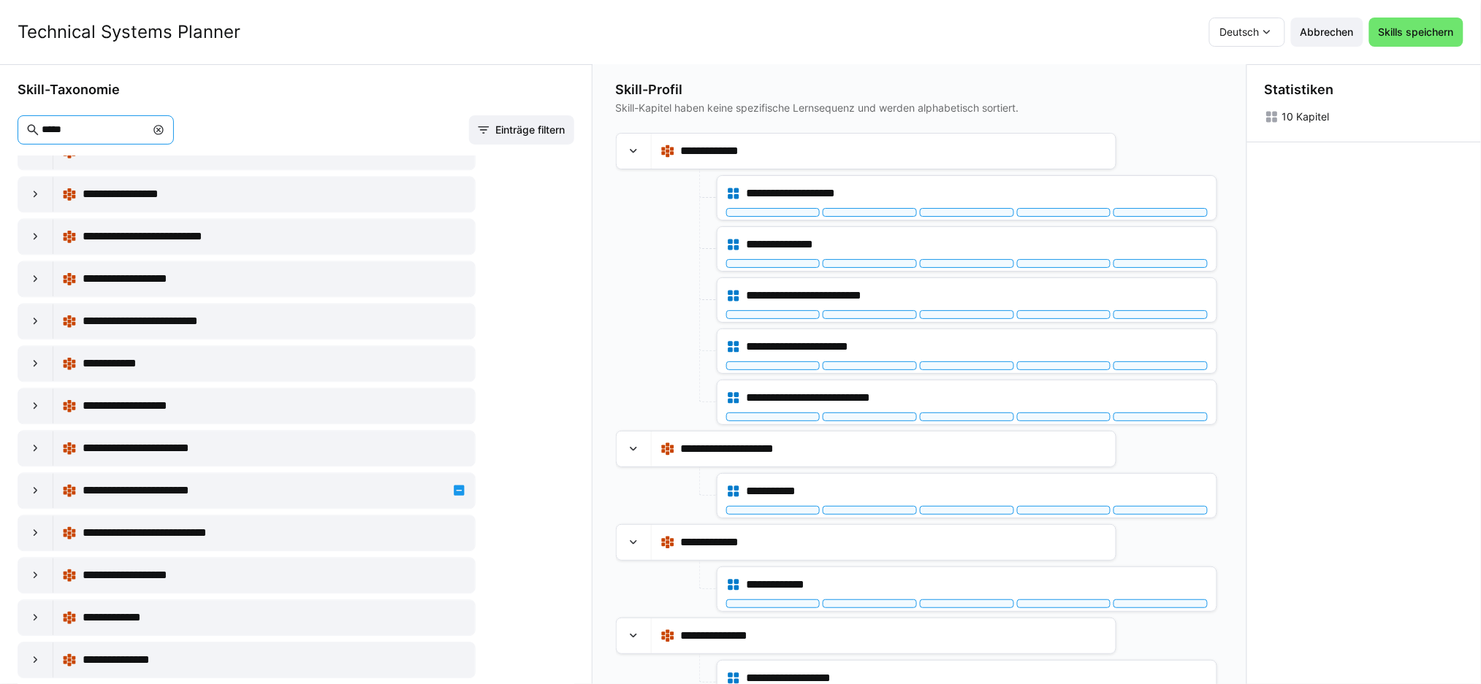
scroll to position [1297, 0]
type input "*****"
click at [34, 490] on eds-icon at bounding box center [35, 491] width 15 height 15
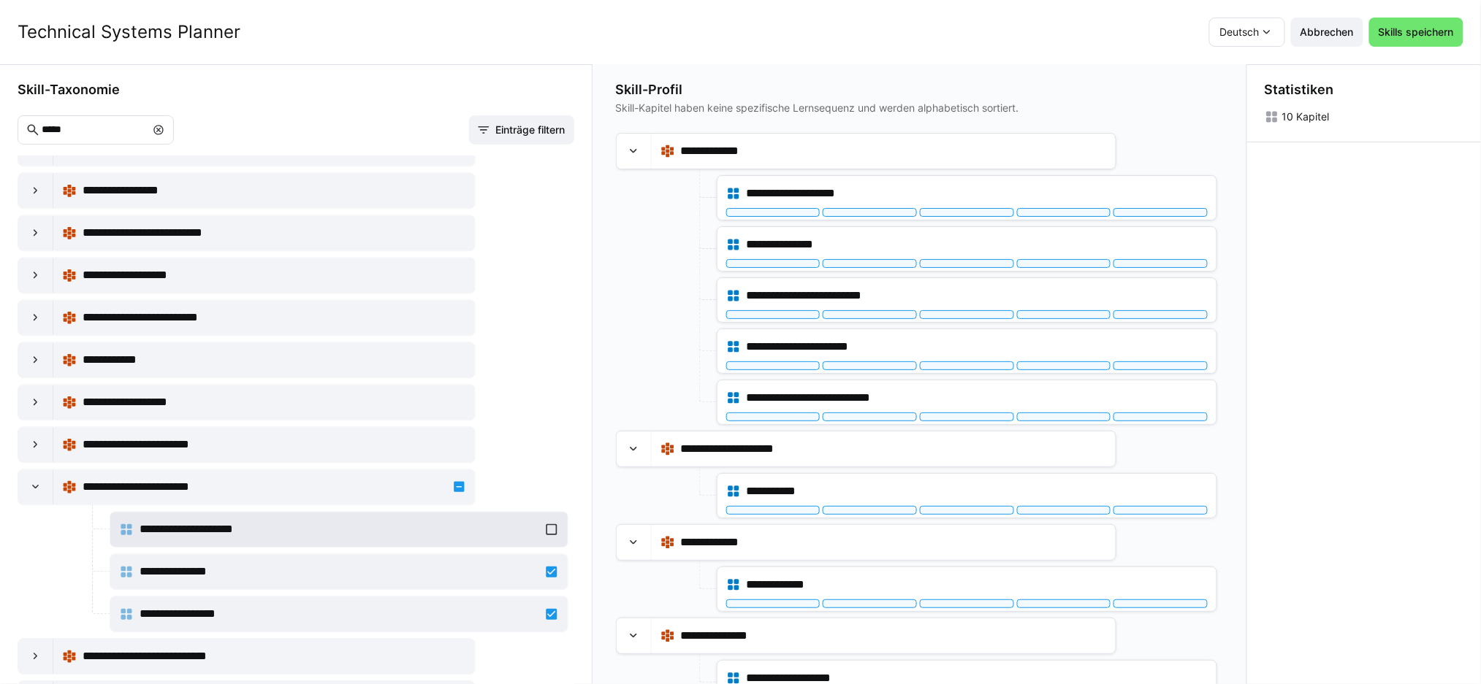
click at [546, 532] on div "**********" at bounding box center [338, 529] width 439 height 29
click at [1438, 24] on span "Skills speichern" at bounding box center [1416, 32] width 94 height 29
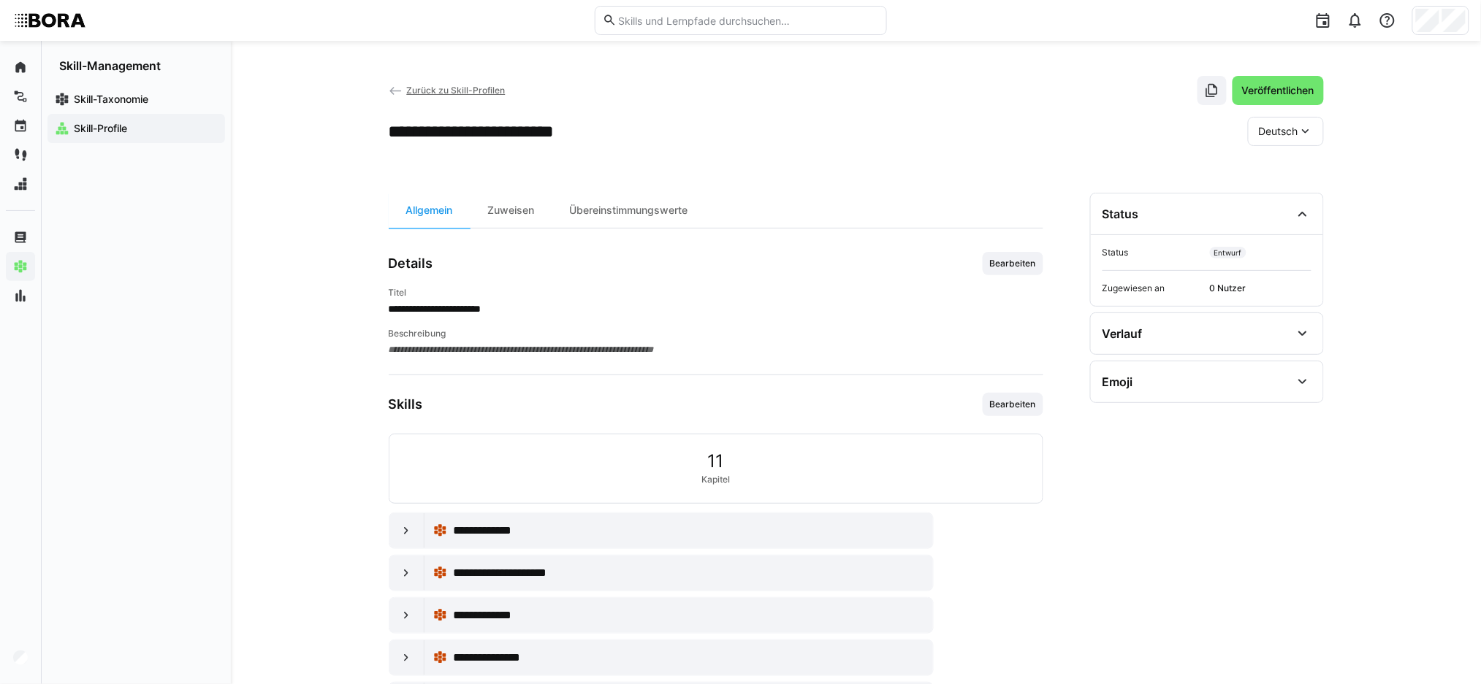
click at [393, 90] on eds-icon at bounding box center [396, 91] width 15 height 15
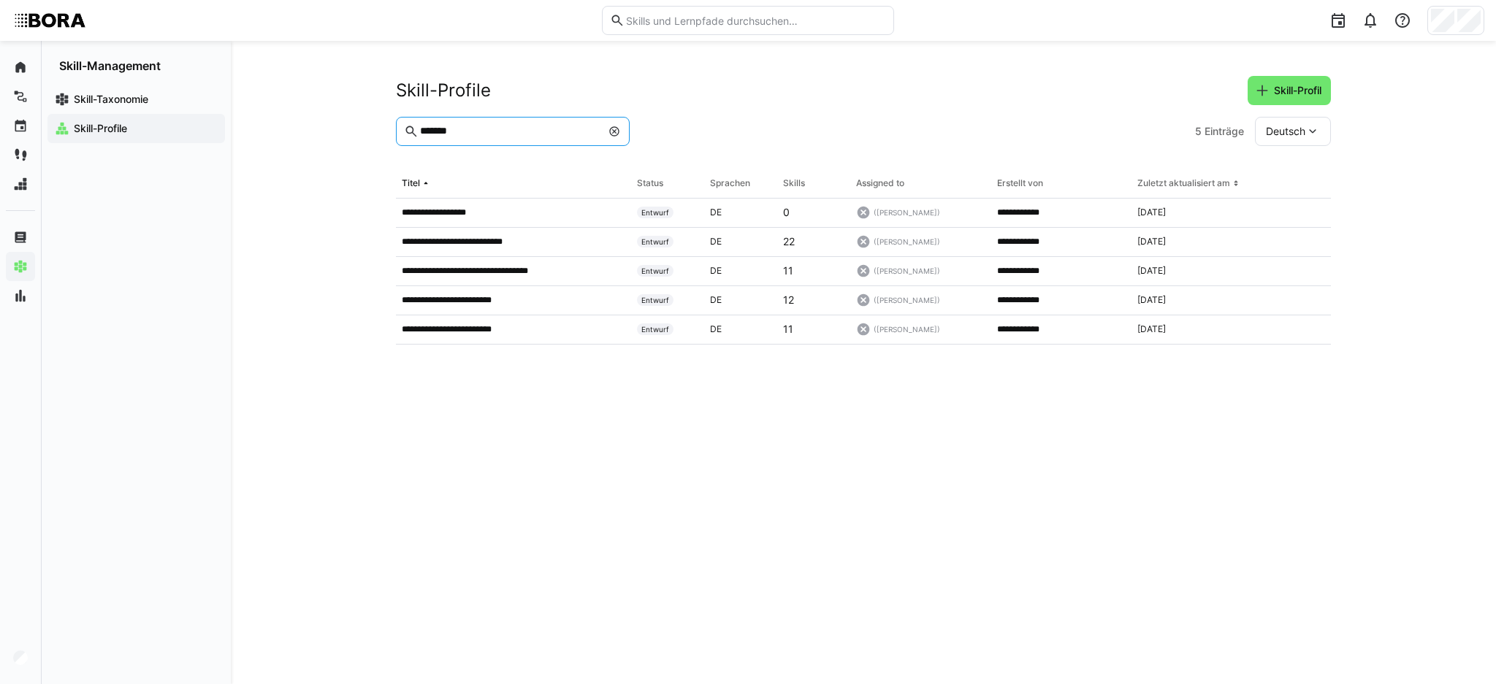
click at [497, 132] on input "*******" at bounding box center [510, 131] width 183 height 13
click at [512, 272] on p "**********" at bounding box center [480, 271] width 156 height 12
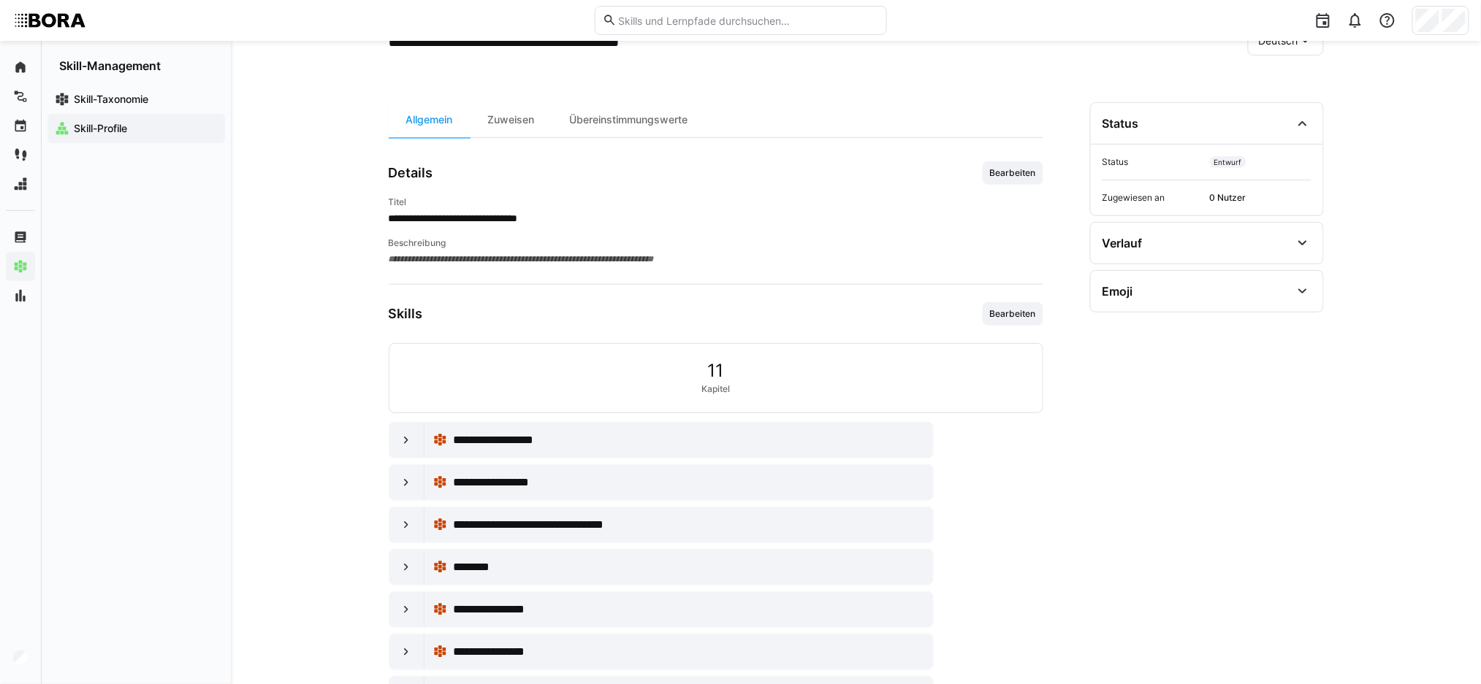
scroll to position [155, 0]
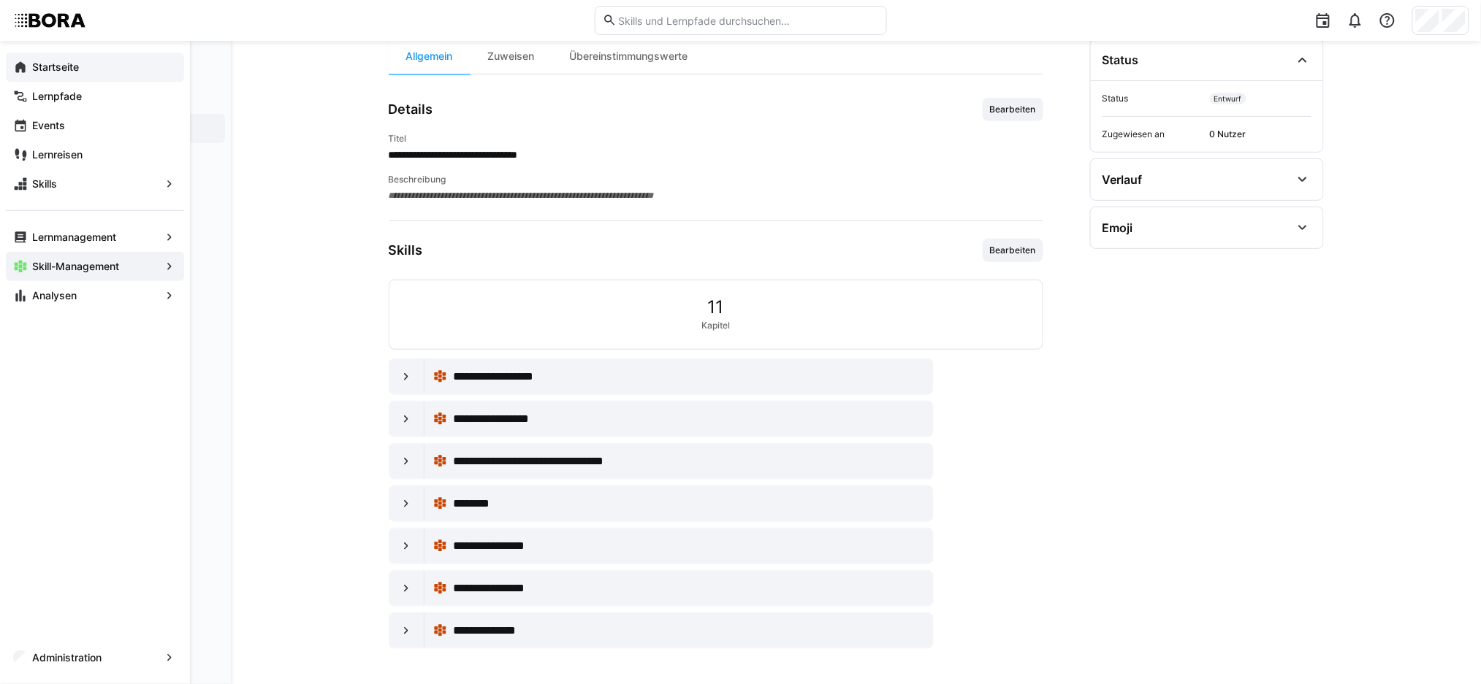
click at [0, 0] on app-navigation-label "Startseite" at bounding box center [0, 0] width 0 height 0
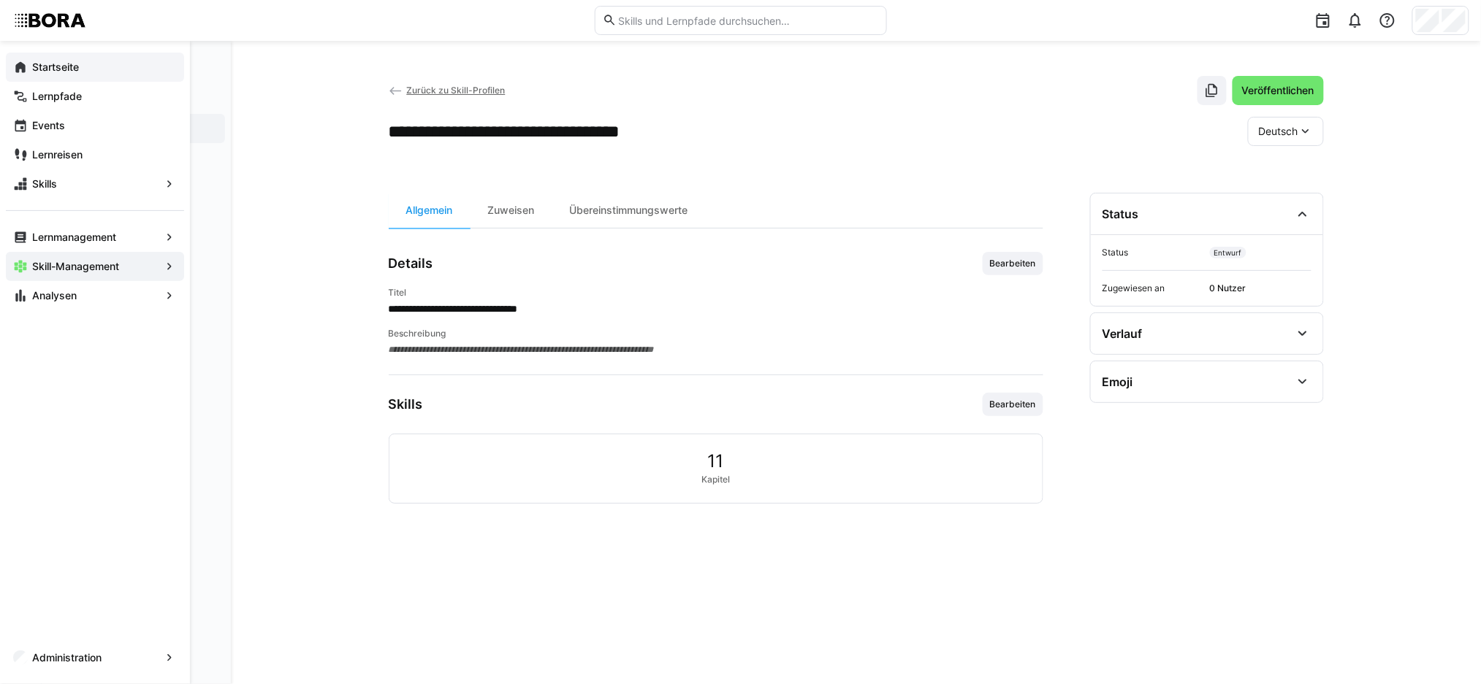
scroll to position [0, 0]
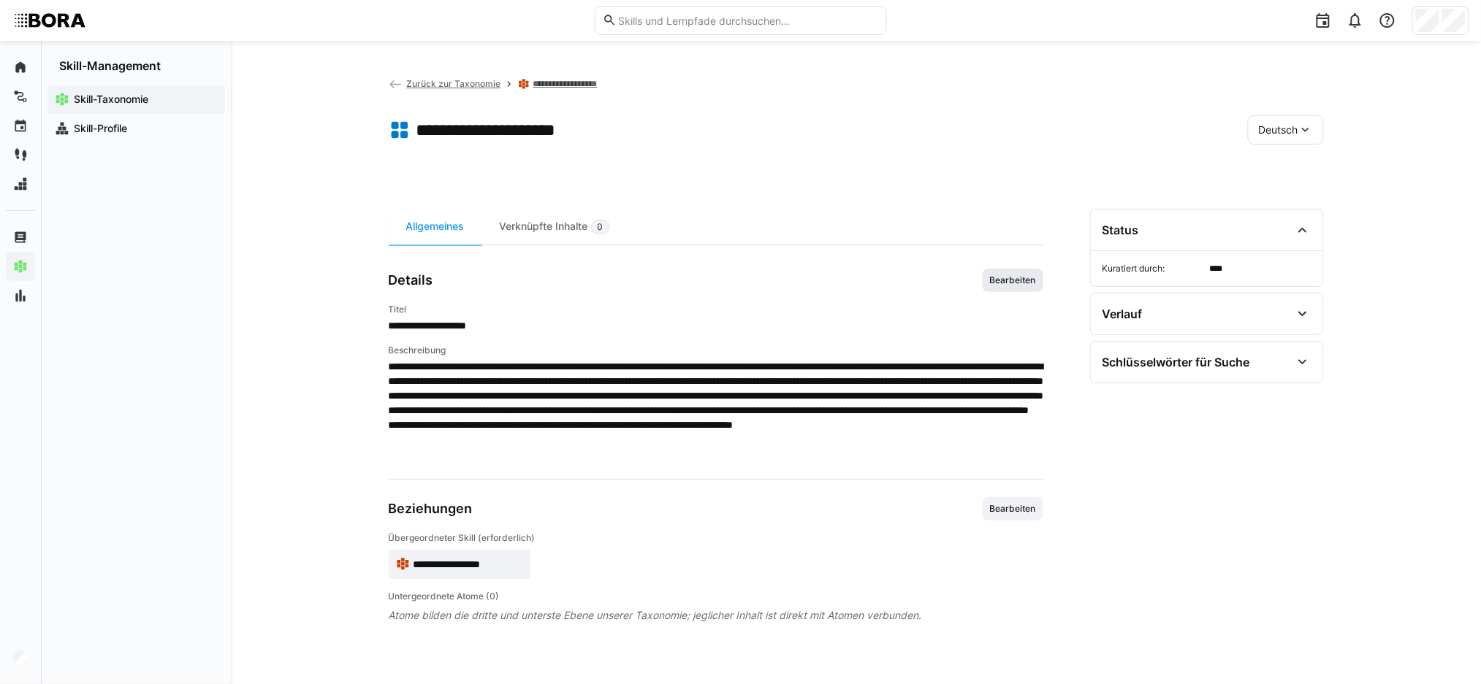
click at [999, 286] on span "Bearbeiten" at bounding box center [1012, 281] width 49 height 12
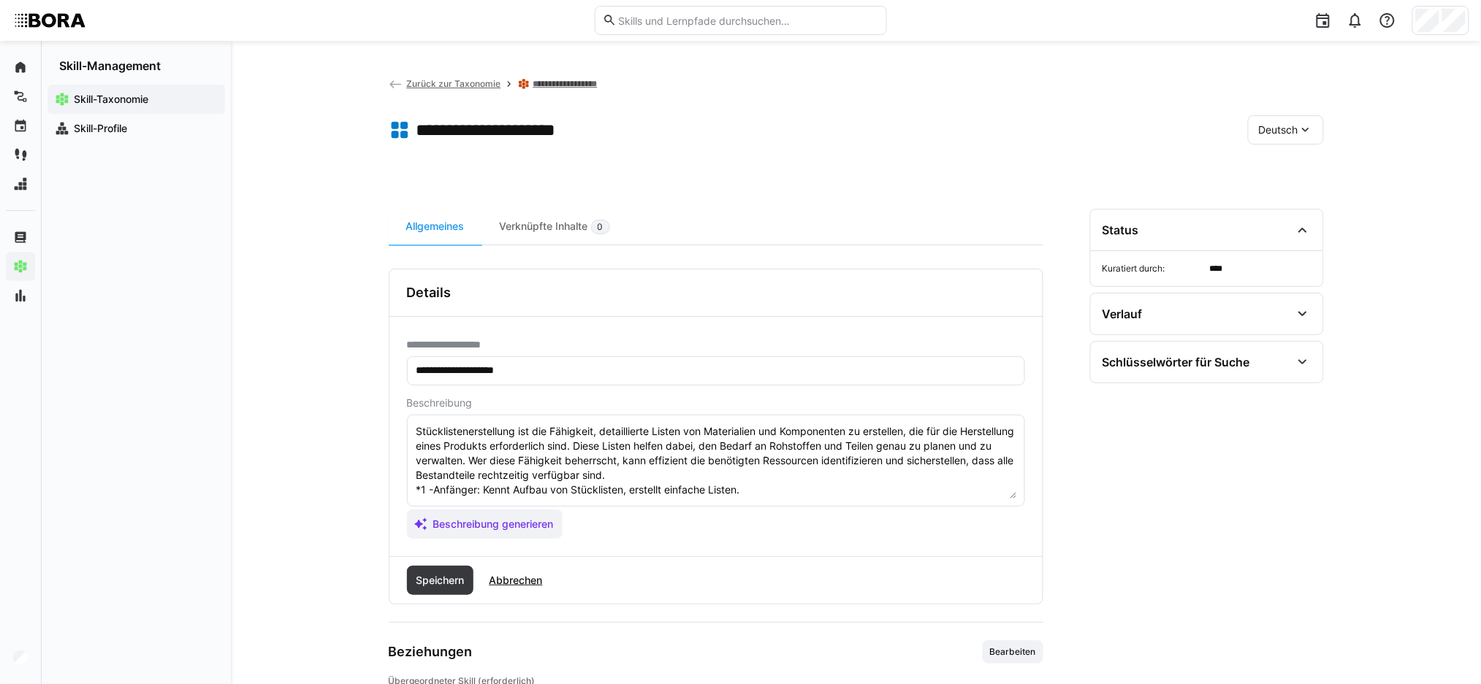
click at [573, 475] on textarea "Stücklistenerstellung ist die Fähigkeit, detaillierte Listen von Materialien un…" at bounding box center [716, 461] width 602 height 76
click at [427, 85] on span "Zurück zur Taxonomie" at bounding box center [453, 83] width 94 height 11
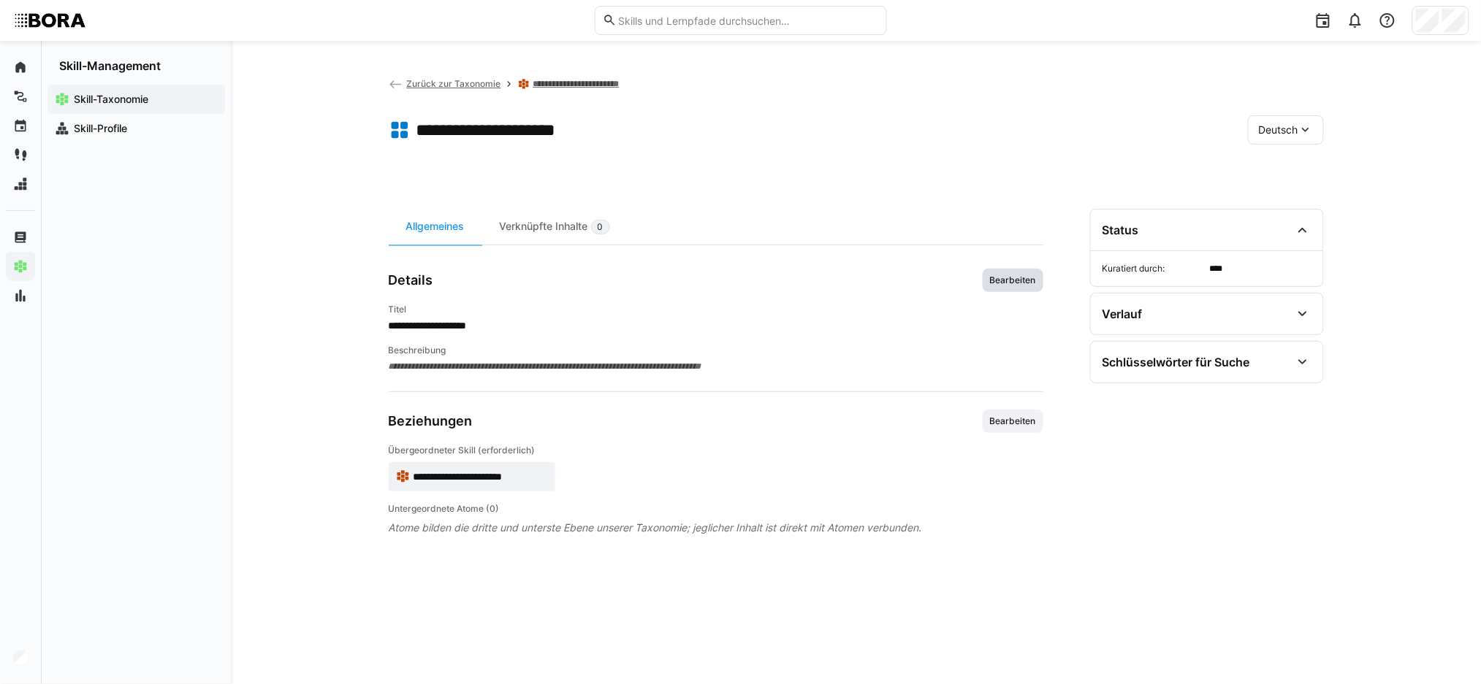
click at [1007, 280] on span "Bearbeiten" at bounding box center [1012, 281] width 49 height 12
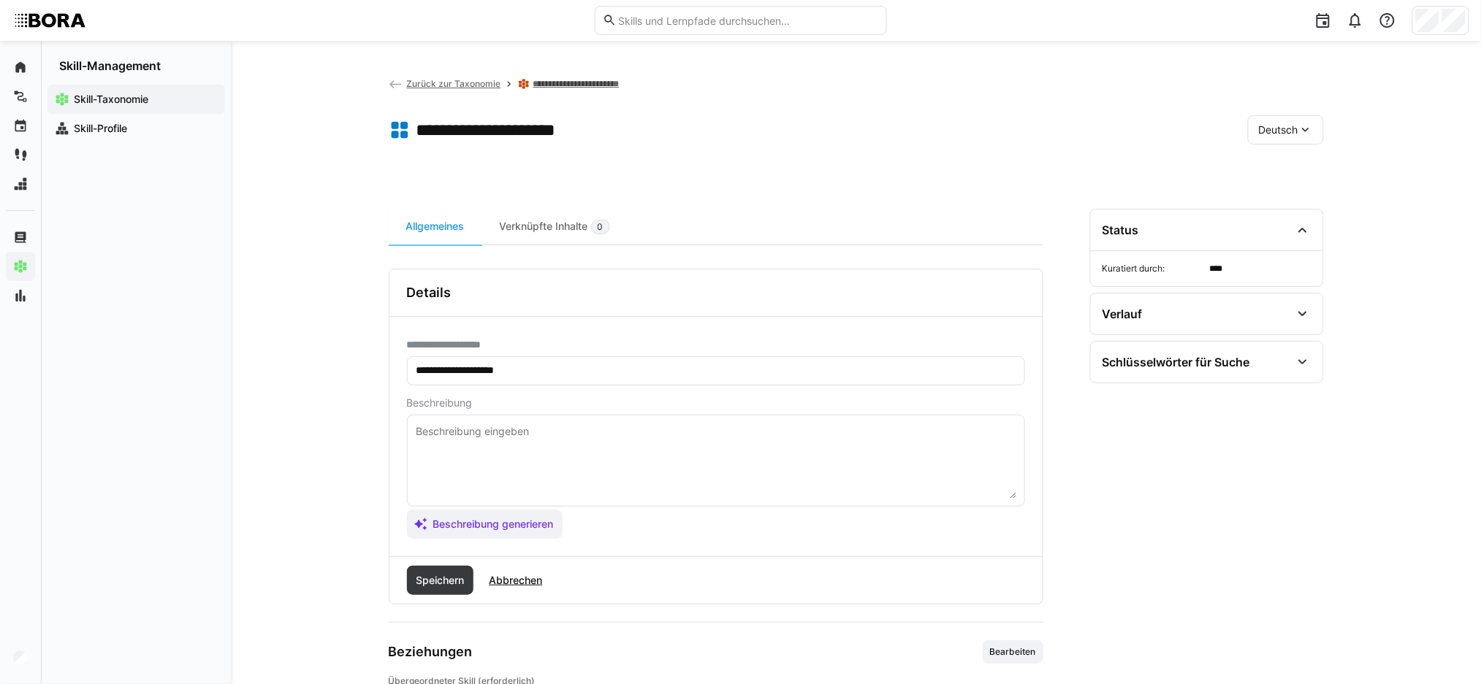
click at [565, 447] on textarea at bounding box center [716, 461] width 602 height 76
paste textarea "Stücklistenerstellung ist die Fähigkeit, detaillierte Listen von Materialien un…"
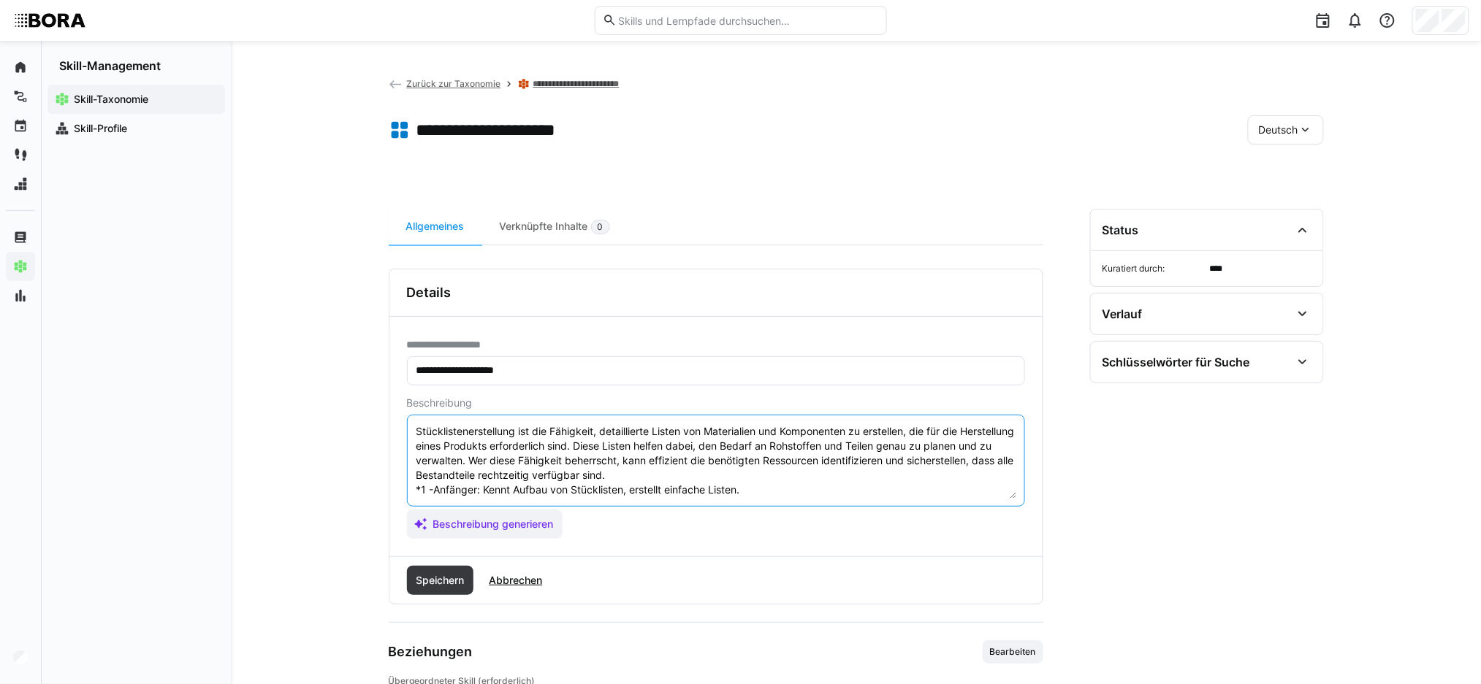
click at [733, 429] on textarea "Stücklistenerstellung ist die Fähigkeit, detaillierte Listen von Materialien un…" at bounding box center [716, 461] width 602 height 76
click at [840, 444] on textarea "Stücklistenerstellung ist die Fähigkeit, detaillierte Listen von Materialien un…" at bounding box center [716, 461] width 602 height 76
click at [921, 432] on textarea "Stücklistenerstellung ist die Fähigkeit, detaillierte Listen von Materialien un…" at bounding box center [716, 461] width 602 height 76
click at [966, 432] on textarea "Stücklistenerstellung ist die Fähigkeit, detaillierte Listen von Materialien un…" at bounding box center [716, 461] width 602 height 76
drag, startPoint x: 419, startPoint y: 444, endPoint x: 470, endPoint y: 443, distance: 51.1
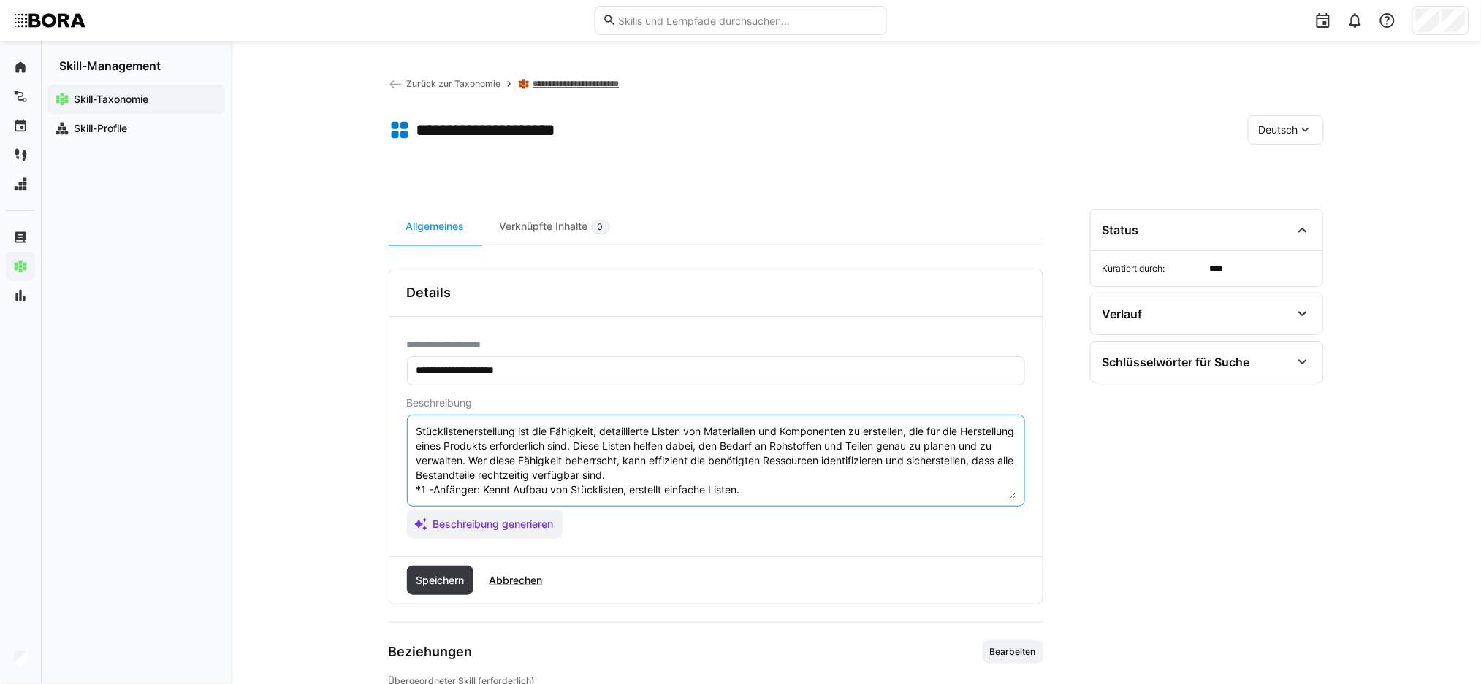
click at [470, 443] on textarea "Stücklistenerstellung ist die Fähigkeit, detaillierte Listen von Materialien un…" at bounding box center [716, 461] width 602 height 76
click at [460, 449] on textarea "Stücklistenerstellung ist die Fähigkeit, detaillierte Listen von Materialien un…" at bounding box center [716, 461] width 602 height 76
click at [447, 448] on textarea "Stücklistenerstellung ist die Fähigkeit, detaillierte Listen von Materialien un…" at bounding box center [716, 461] width 602 height 76
drag, startPoint x: 440, startPoint y: 448, endPoint x: 486, endPoint y: 448, distance: 46.0
click at [486, 448] on textarea "Stücklistenerstellung ist die Fähigkeit, detaillierte Listen von Materialien un…" at bounding box center [716, 461] width 602 height 76
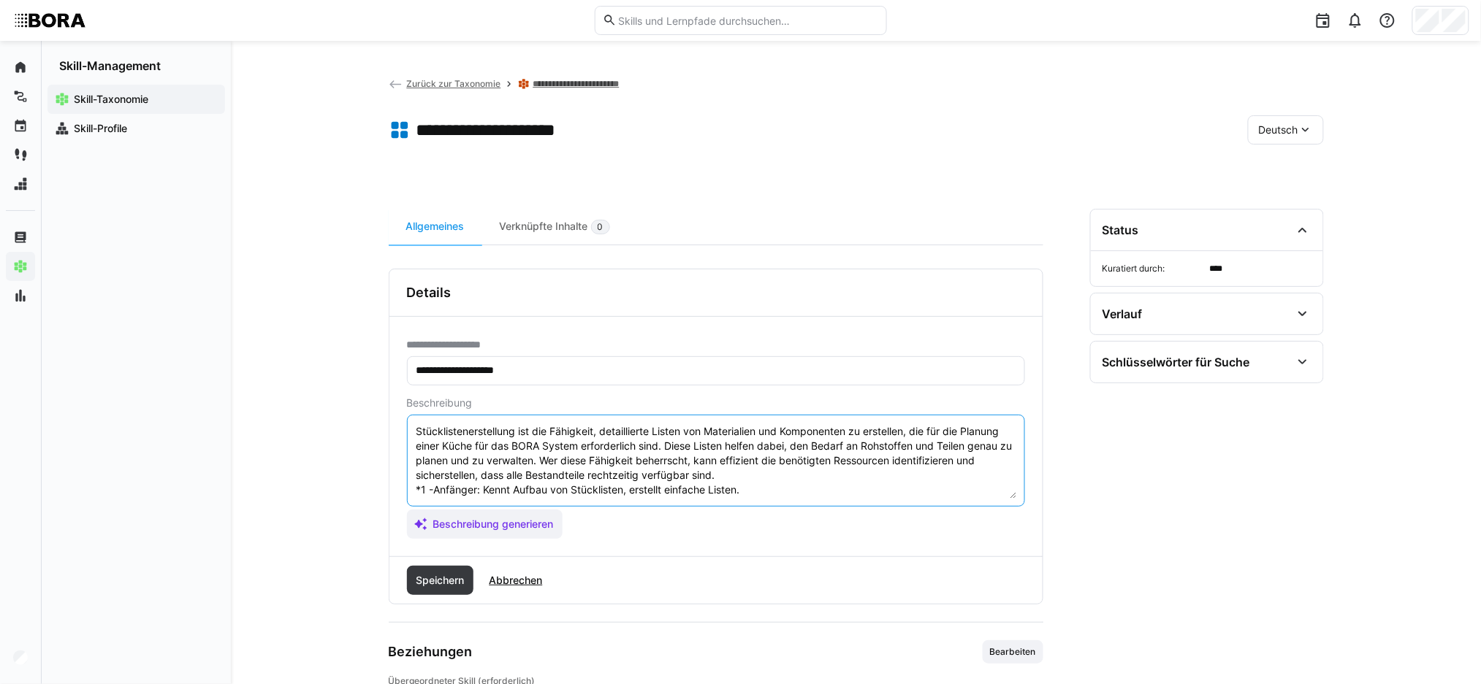
click at [894, 448] on textarea "Stücklistenerstellung ist die Fähigkeit, detaillierte Listen von Materialien un…" at bounding box center [716, 461] width 602 height 76
drag, startPoint x: 872, startPoint y: 445, endPoint x: 944, endPoint y: 446, distance: 71.6
click at [944, 446] on textarea "Stücklistenerstellung ist die Fähigkeit, detaillierte Listen von Materialien un…" at bounding box center [716, 461] width 602 height 76
drag, startPoint x: 854, startPoint y: 448, endPoint x: 888, endPoint y: 447, distance: 34.3
click at [888, 447] on textarea "Stücklistenerstellung ist die Fähigkeit, detaillierte Listen von Materialien un…" at bounding box center [716, 461] width 602 height 76
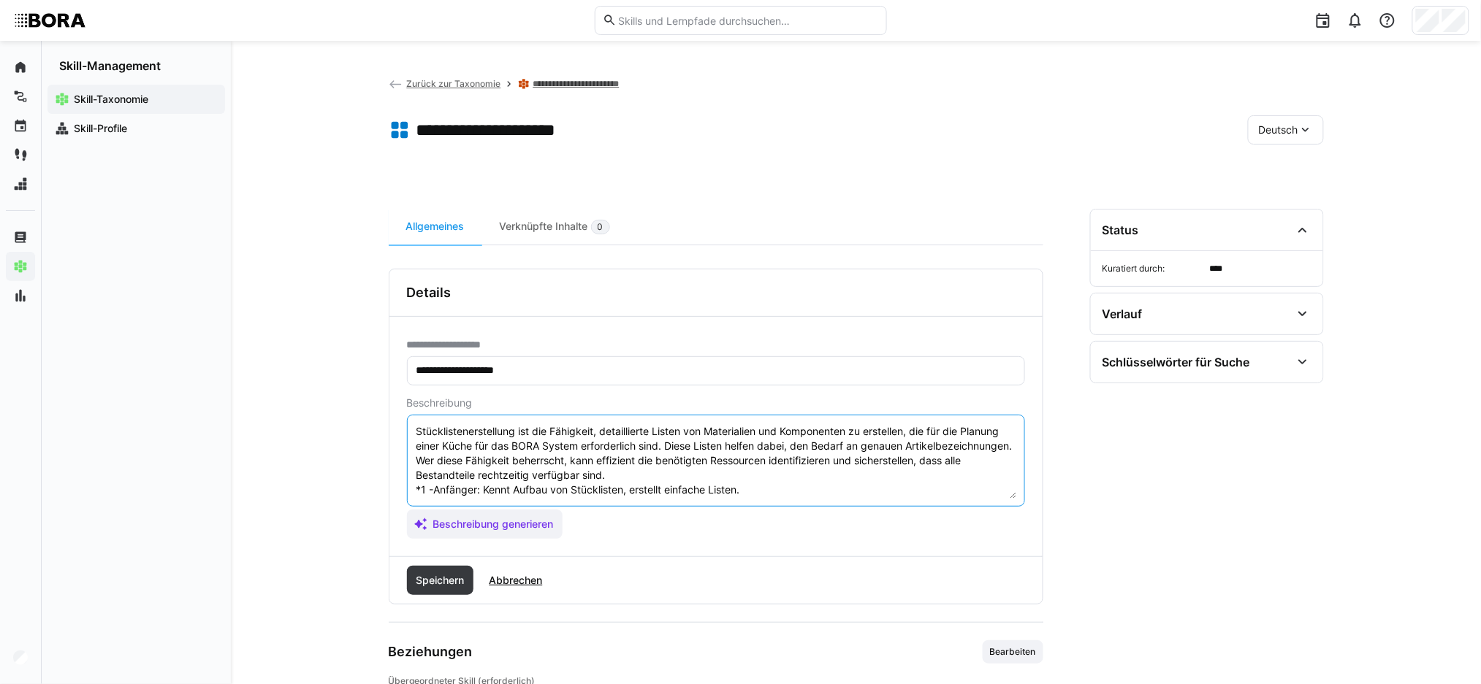
click at [519, 467] on textarea "Stücklistenerstellung ist die Fähigkeit, detaillierte Listen von Materialien un…" at bounding box center [716, 461] width 602 height 76
click at [505, 482] on textarea "Stücklistenerstellung ist die Fähigkeit, detaillierte Listen von Materialien un…" at bounding box center [716, 461] width 602 height 76
click at [638, 485] on textarea "Stücklistenerstellung ist die Fähigkeit, detaillierte Listen von Materialien un…" at bounding box center [716, 461] width 602 height 76
drag, startPoint x: 670, startPoint y: 487, endPoint x: 708, endPoint y: 489, distance: 38.7
click at [671, 487] on textarea "Stücklistenerstellung ist die Fähigkeit, detaillierte Listen von Materialien un…" at bounding box center [716, 461] width 602 height 76
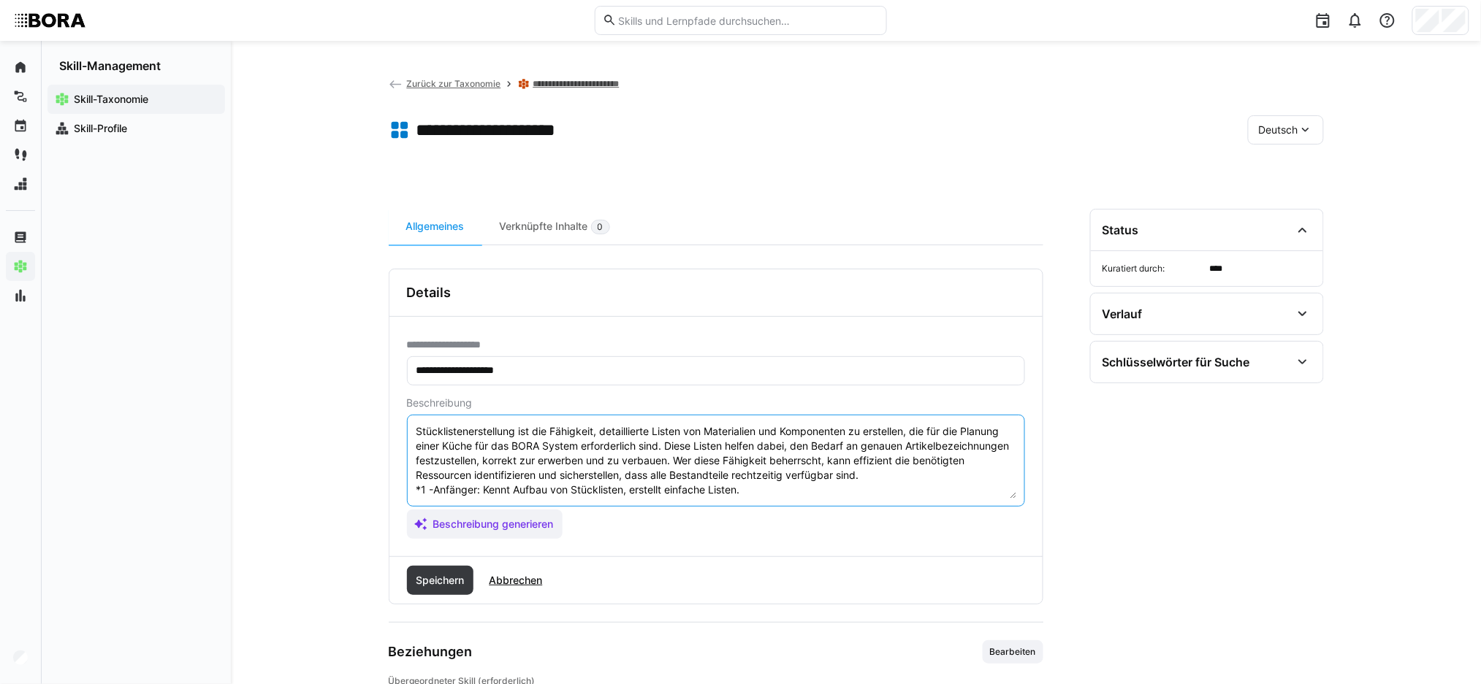
scroll to position [18, 0]
click at [802, 480] on textarea "Stücklistenerstellung ist die Fähigkeit, detaillierte Listen von Materialien un…" at bounding box center [716, 461] width 602 height 76
click at [930, 479] on textarea "Stücklistenerstellung ist die Fähigkeit, detaillierte Listen von Materialien un…" at bounding box center [716, 461] width 602 height 76
click at [939, 459] on textarea "Stücklistenerstellung ist die Fähigkeit, detaillierte Listen von Materialien un…" at bounding box center [716, 461] width 602 height 76
click at [795, 445] on textarea "Stücklistenerstellung ist die Fähigkeit, detaillierte Listen von Materialien un…" at bounding box center [716, 461] width 602 height 76
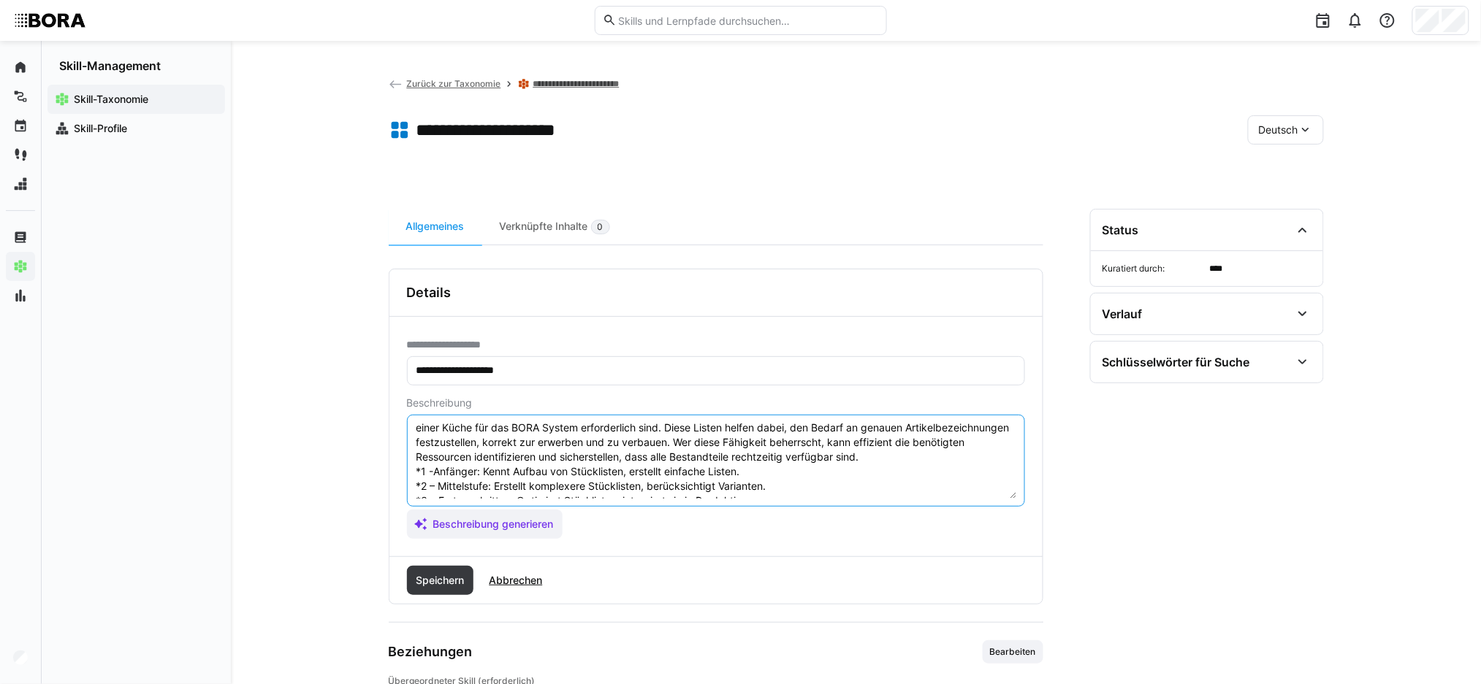
click at [901, 451] on textarea "Stücklistenerstellung ist die Fähigkeit, detaillierte Listen von Materialien un…" at bounding box center [716, 461] width 602 height 76
click at [926, 444] on textarea "Stücklistenerstellung ist die Fähigkeit, detaillierte Listen von Materialien un…" at bounding box center [716, 461] width 602 height 76
click at [956, 442] on textarea "Stücklistenerstellung ist die Fähigkeit, detaillierte Listen von Materialien un…" at bounding box center [716, 461] width 602 height 76
click at [987, 443] on textarea "Stücklistenerstellung ist die Fähigkeit, detaillierte Listen von Materialien un…" at bounding box center [716, 461] width 602 height 76
click at [966, 443] on textarea "Stücklistenerstellung ist die Fähigkeit, detaillierte Listen von Materialien un…" at bounding box center [716, 461] width 602 height 76
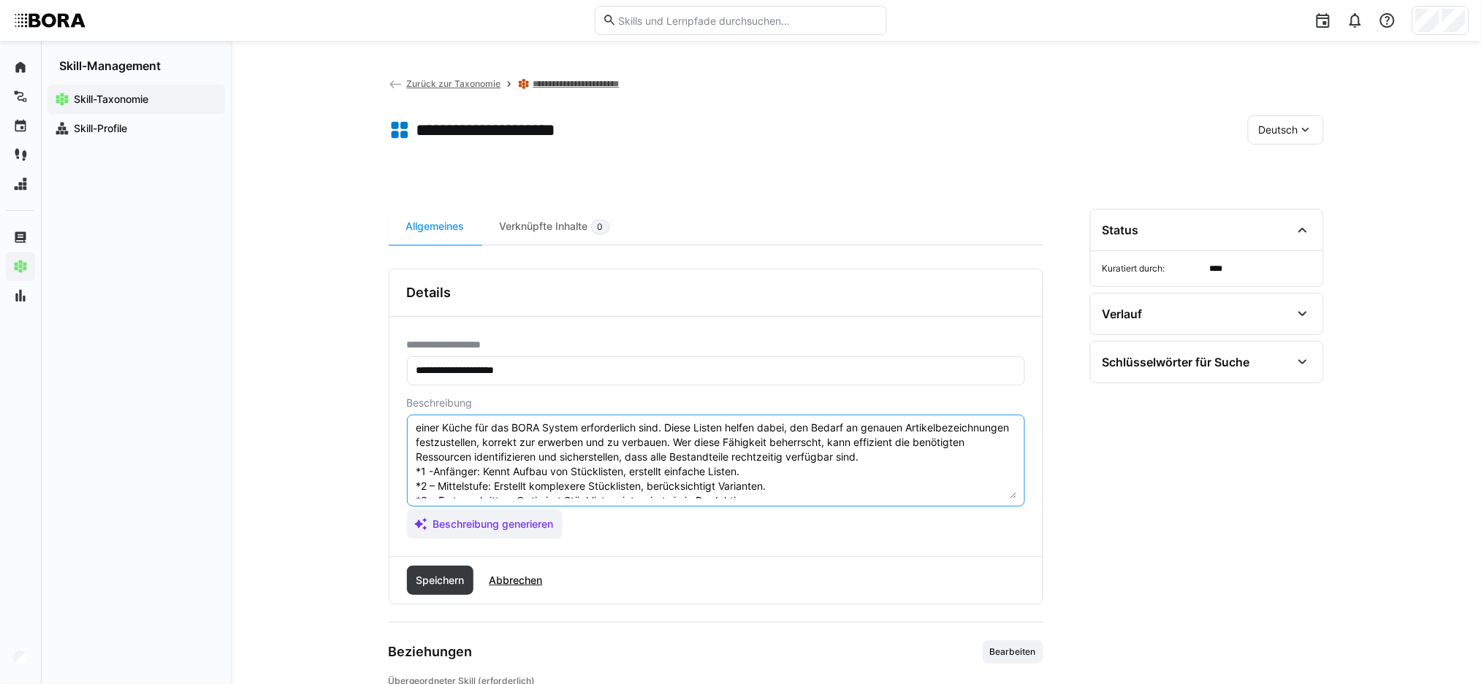
drag, startPoint x: 965, startPoint y: 443, endPoint x: 978, endPoint y: 452, distance: 16.2
click at [978, 452] on textarea "Stücklistenerstellung ist die Fähigkeit, detaillierte Listen von Materialien un…" at bounding box center [716, 461] width 602 height 76
click at [887, 452] on textarea "Stücklistenerstellung ist die Fähigkeit, detaillierte Listen von Materialien un…" at bounding box center [716, 461] width 602 height 76
click at [933, 456] on textarea "Stücklistenerstellung ist die Fähigkeit, detaillierte Listen von Materialien un…" at bounding box center [716, 461] width 602 height 76
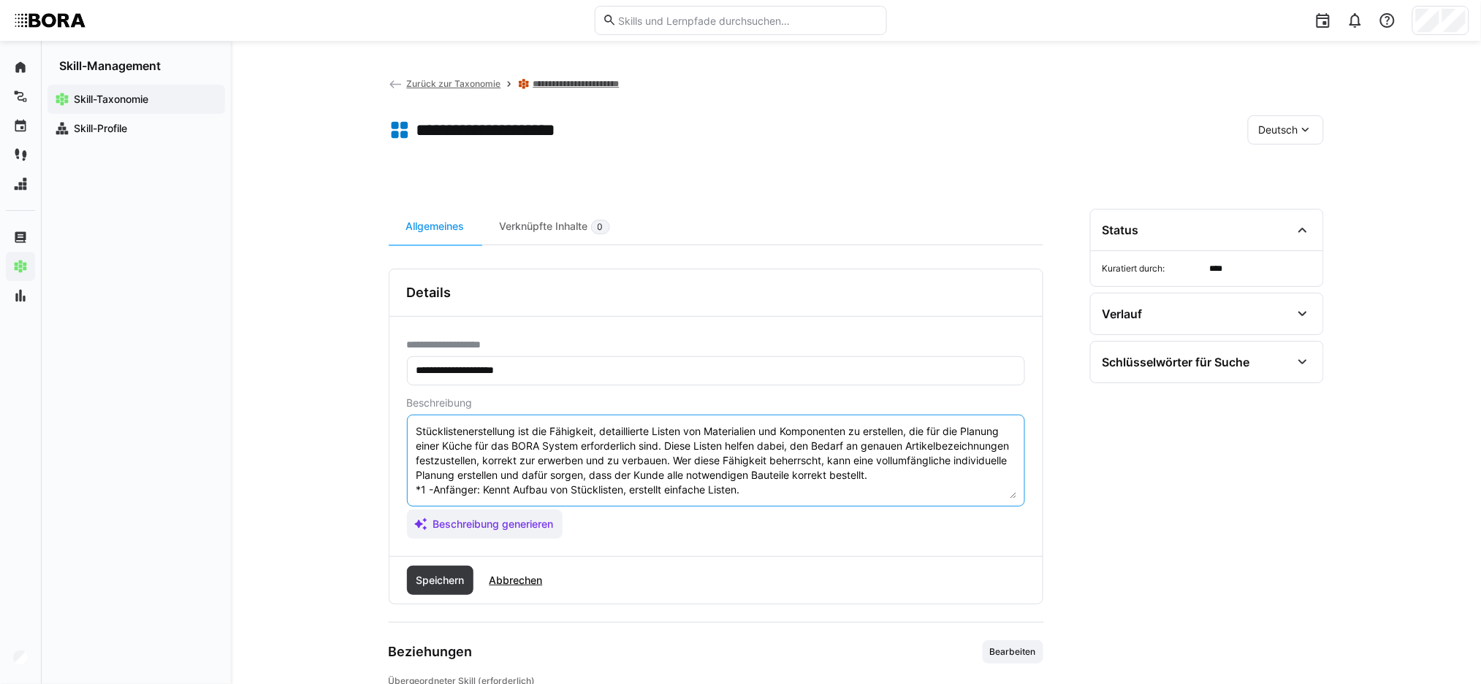
click at [741, 484] on textarea "Stücklistenerstellung ist die Fähigkeit, detaillierte Listen von Materialien un…" at bounding box center [716, 461] width 602 height 76
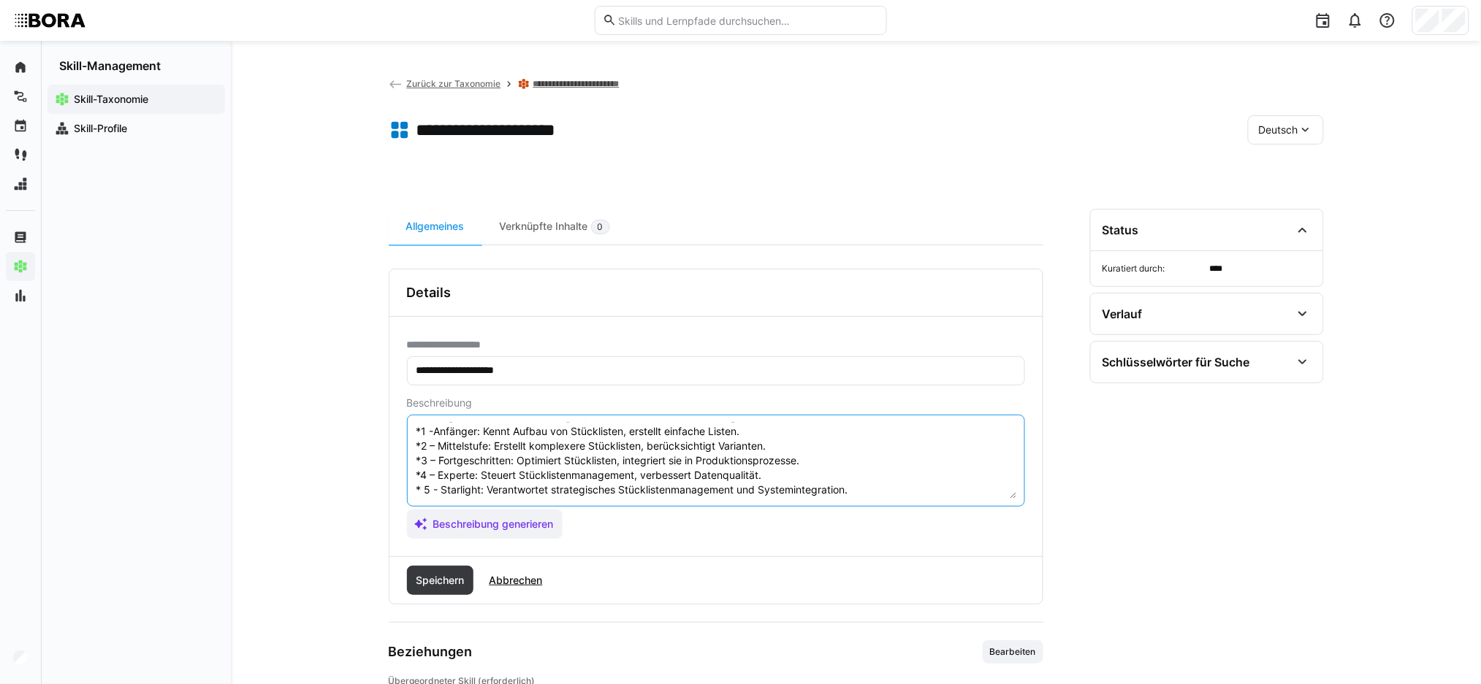
click at [726, 459] on textarea "Stücklistenerstellung ist die Fähigkeit, detaillierte Listen von Materialien un…" at bounding box center [716, 461] width 602 height 76
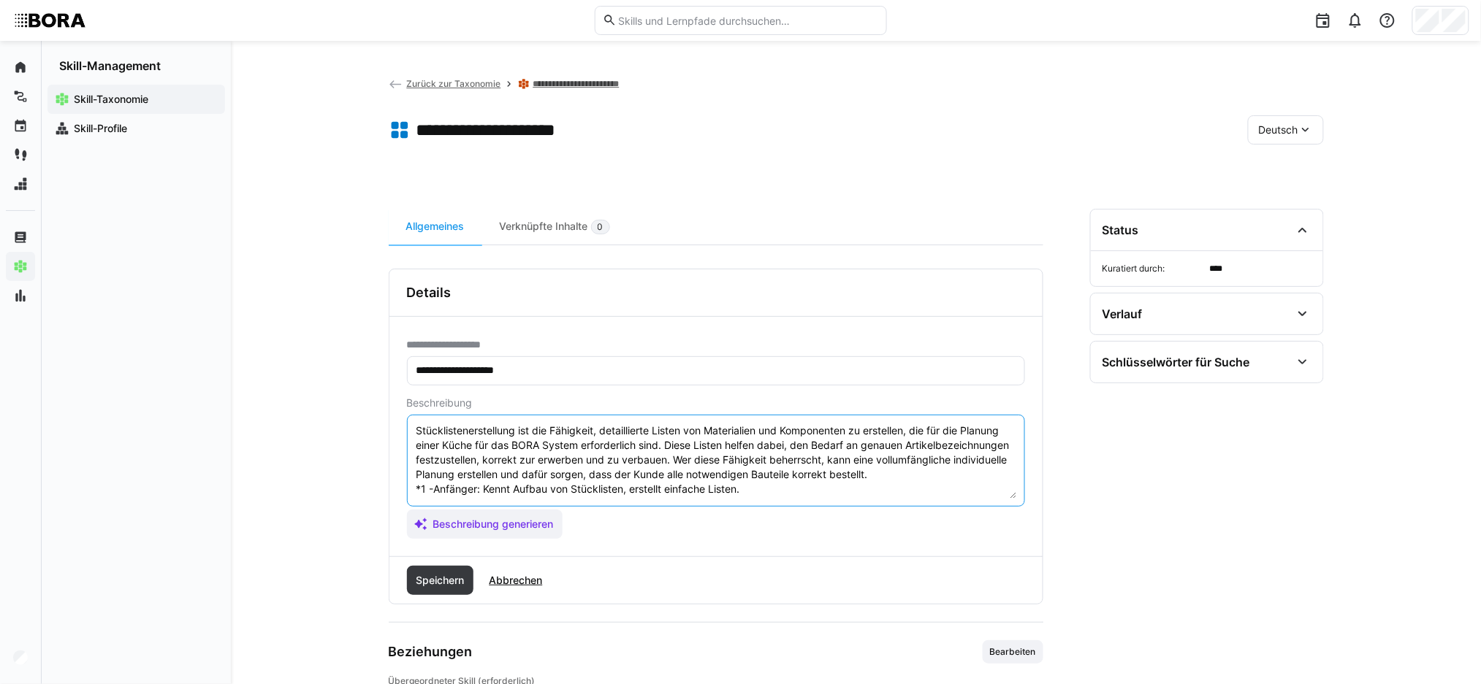
scroll to position [0, 0]
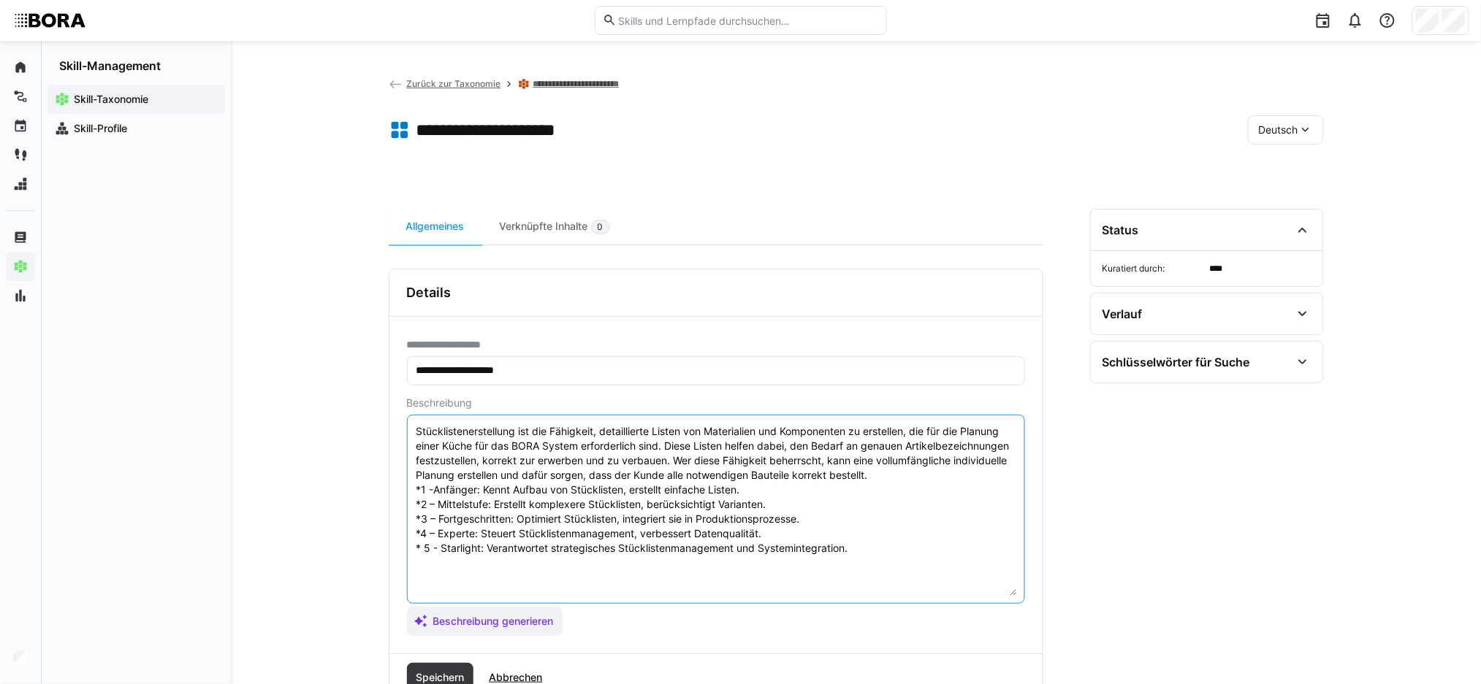
drag, startPoint x: 1013, startPoint y: 495, endPoint x: 1012, endPoint y: 592, distance: 97.1
click at [1012, 592] on textarea "Stücklistenerstellung ist die Fähigkeit, detaillierte Listen von Materialien un…" at bounding box center [716, 509] width 602 height 173
click at [530, 466] on textarea "Stücklistenerstellung ist die Fähigkeit, detaillierte Listen von Materialien un…" at bounding box center [716, 509] width 602 height 173
click at [871, 476] on textarea "Stücklistenerstellung ist die Fähigkeit, detaillierte Listen von Materialien un…" at bounding box center [716, 509] width 602 height 173
click at [434, 490] on textarea "Stücklistenerstellung ist die Fähigkeit, detaillierte Listen von Materialien un…" at bounding box center [716, 509] width 602 height 173
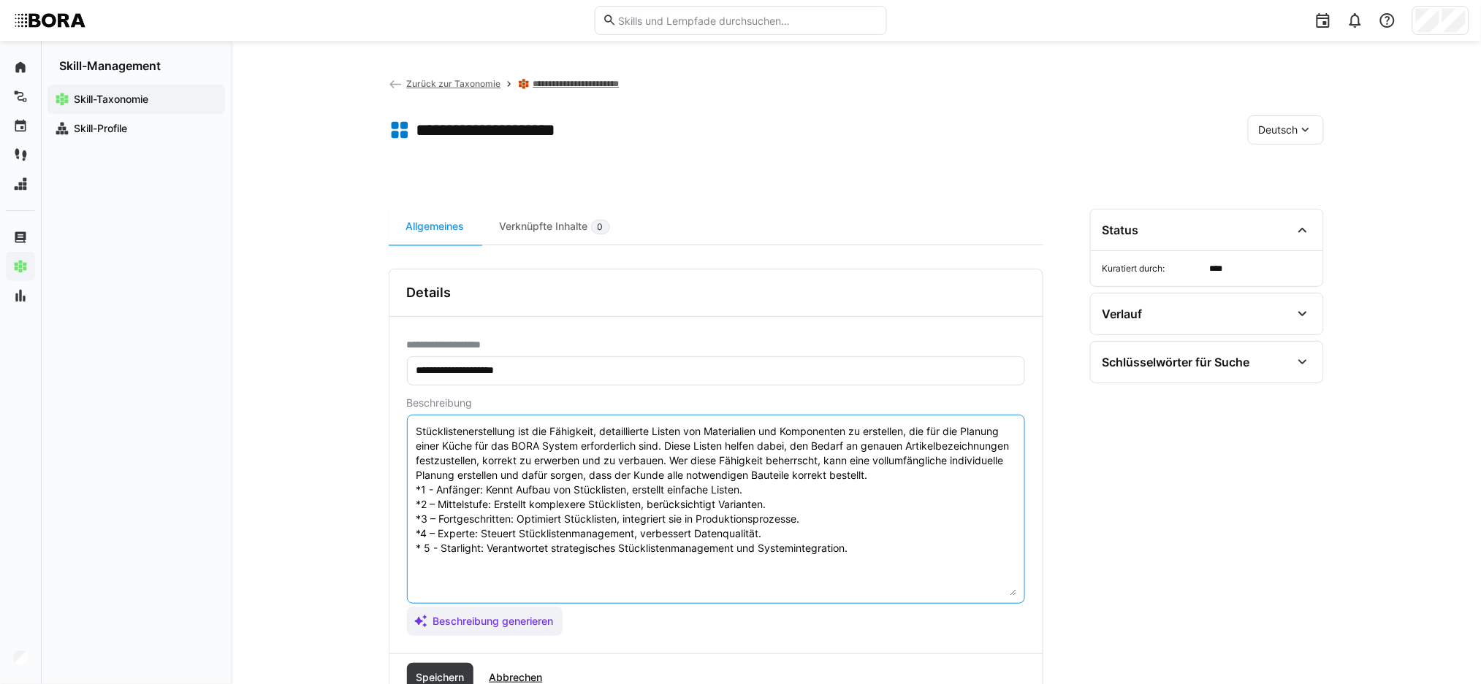
drag, startPoint x: 427, startPoint y: 508, endPoint x: 436, endPoint y: 508, distance: 8.8
click at [436, 508] on textarea "Stücklistenerstellung ist die Fähigkeit, detaillierte Listen von Materialien un…" at bounding box center [716, 509] width 602 height 173
click at [434, 490] on textarea "Stücklistenerstellung ist die Fähigkeit, detaillierte Listen von Materialien un…" at bounding box center [716, 509] width 602 height 173
paste textarea "–"
click at [427, 492] on textarea "Stücklistenerstellung ist die Fähigkeit, detaillierte Listen von Materialien un…" at bounding box center [716, 509] width 602 height 173
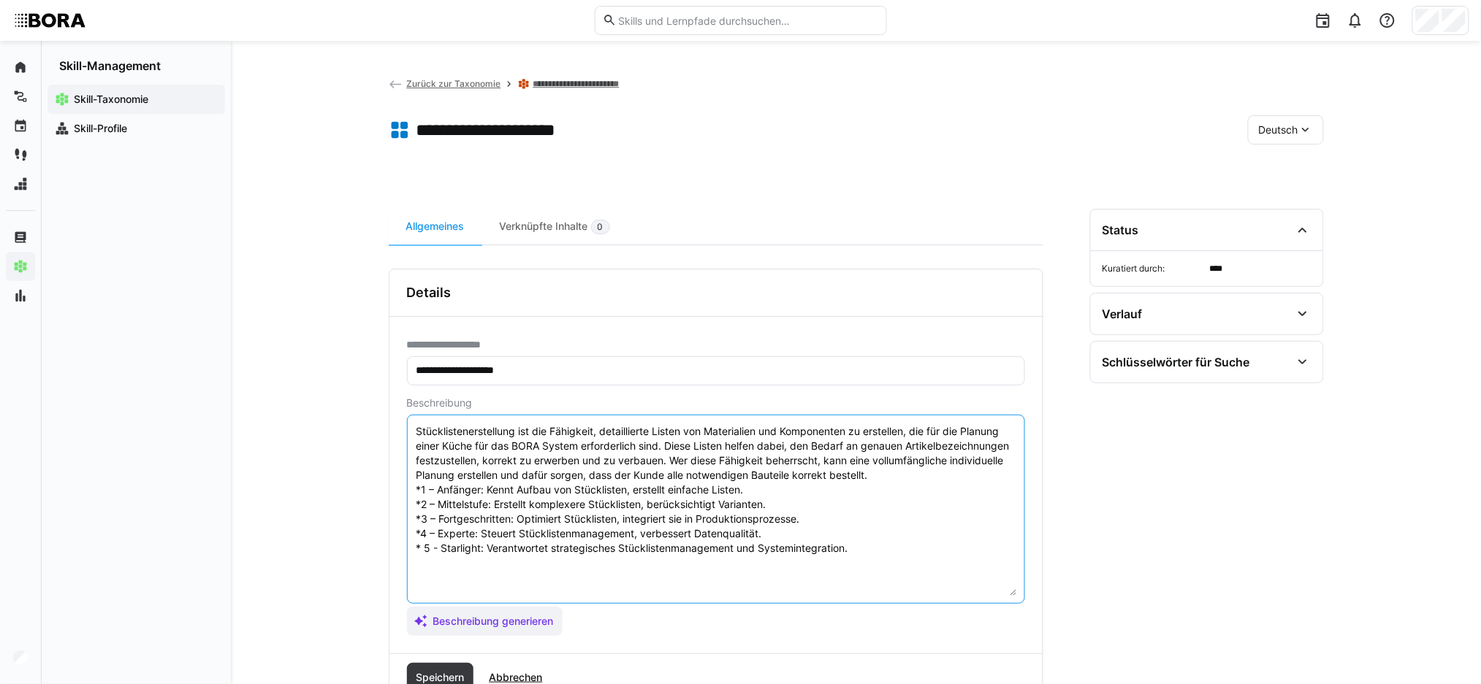
click at [439, 548] on textarea "Stücklistenerstellung ist die Fähigkeit, detaillierte Listen von Materialien un…" at bounding box center [716, 509] width 602 height 173
paste textarea "–"
click at [432, 548] on textarea "Stücklistenerstellung ist die Fähigkeit, detaillierte Listen von Materialien un…" at bounding box center [716, 509] width 602 height 173
click at [426, 549] on textarea "Stücklistenerstellung ist die Fähigkeit, detaillierte Listen von Materialien un…" at bounding box center [716, 509] width 602 height 173
click at [520, 486] on textarea "Stücklistenerstellung ist die Fähigkeit, detaillierte Listen von Materialien un…" at bounding box center [716, 509] width 602 height 173
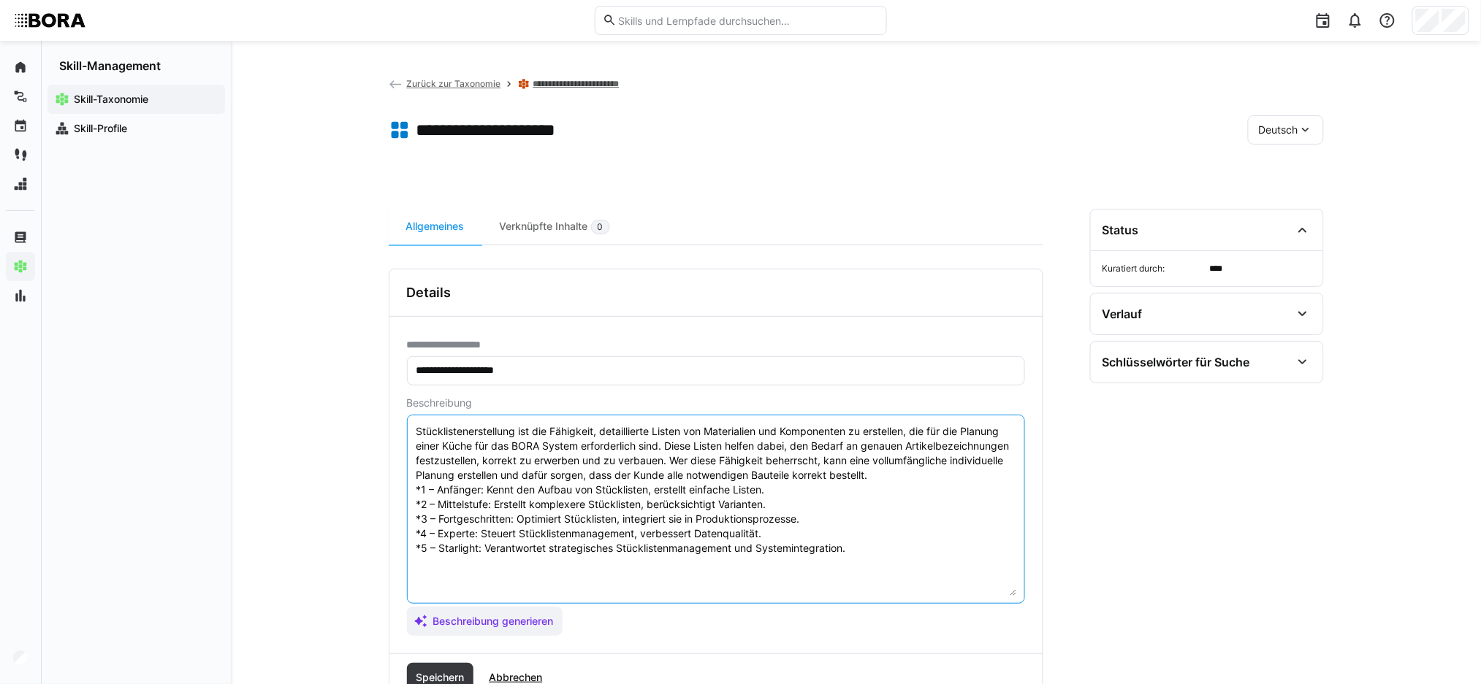
click at [772, 501] on textarea "Stücklistenerstellung ist die Fähigkeit, detaillierte Listen von Materialien un…" at bounding box center [716, 509] width 602 height 173
click at [783, 521] on textarea "Stücklistenerstellung ist die Fähigkeit, detaillierte Listen von Materialien un…" at bounding box center [716, 509] width 602 height 173
click at [821, 519] on textarea "Stücklistenerstellung ist die Fähigkeit, detaillierte Listen von Materialien un…" at bounding box center [716, 509] width 602 height 173
click at [643, 518] on textarea "Stücklistenerstellung ist die Fähigkeit, detaillierte Listen von Materialien un…" at bounding box center [716, 509] width 602 height 173
click at [629, 518] on textarea "Stücklistenerstellung ist die Fähigkeit, detaillierte Listen von Materialien un…" at bounding box center [716, 509] width 602 height 173
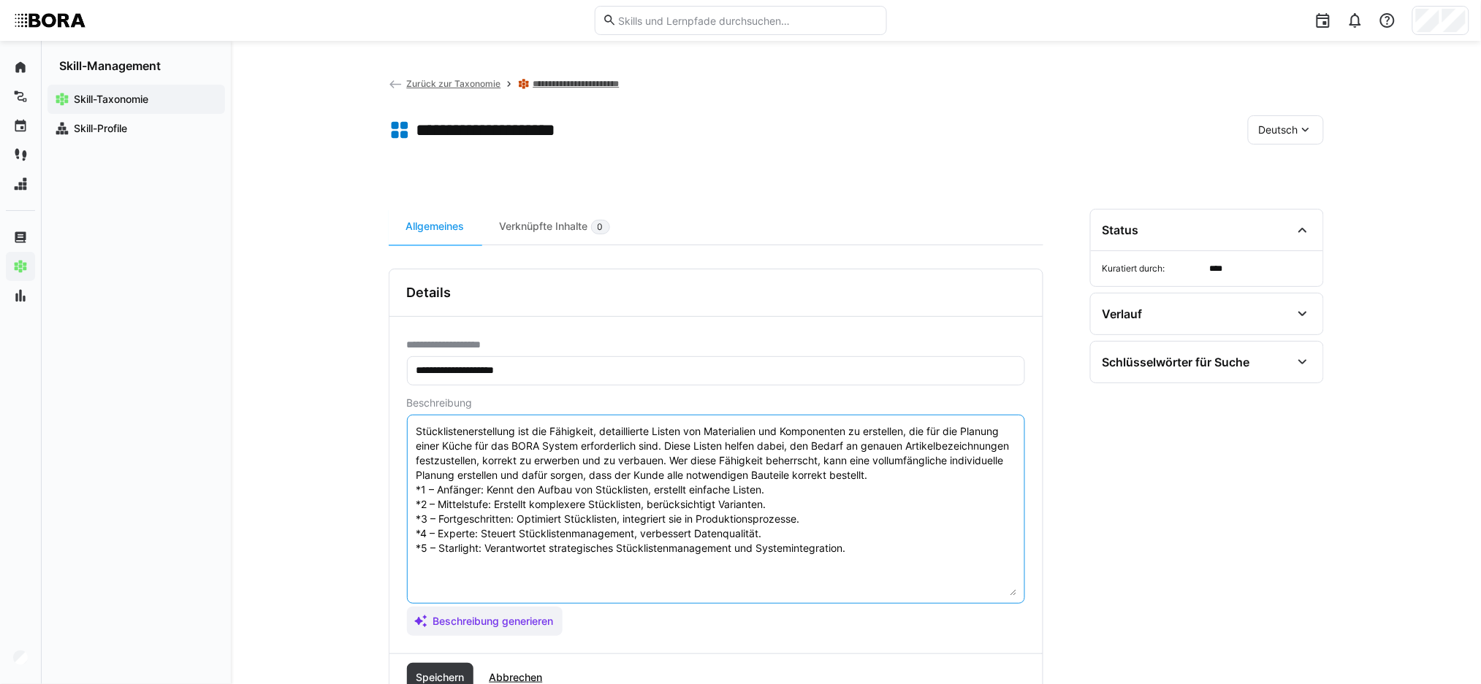
click at [625, 518] on textarea "Stücklistenerstellung ist die Fähigkeit, detaillierte Listen von Materialien un…" at bounding box center [716, 509] width 602 height 173
click at [722, 520] on textarea "Stücklistenerstellung ist die Fähigkeit, detaillierte Listen von Materialien un…" at bounding box center [716, 509] width 602 height 173
click at [694, 520] on textarea "Stücklistenerstellung ist die Fähigkeit, detaillierte Listen von Materialien un…" at bounding box center [716, 509] width 602 height 173
drag, startPoint x: 700, startPoint y: 519, endPoint x: 757, endPoint y: 516, distance: 57.0
click at [757, 516] on textarea "Stücklistenerstellung ist die Fähigkeit, detaillierte Listen von Materialien un…" at bounding box center [716, 509] width 602 height 173
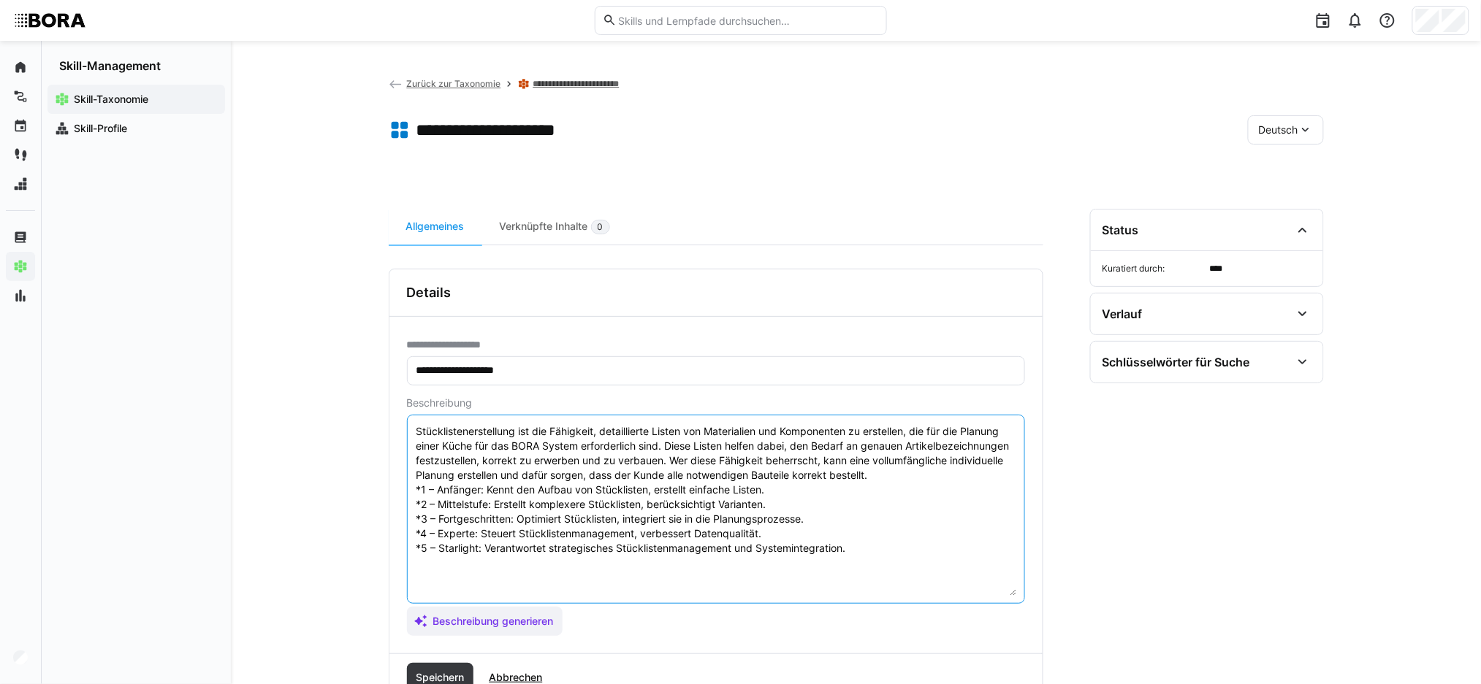
click at [819, 520] on textarea "Stücklistenerstellung ist die Fähigkeit, detaillierte Listen von Materialien un…" at bounding box center [716, 509] width 602 height 173
click at [784, 532] on textarea "Stücklistenerstellung ist die Fähigkeit, detaillierte Listen von Materialien un…" at bounding box center [716, 509] width 602 height 173
click at [791, 548] on textarea "Stücklistenerstellung ist die Fähigkeit, detaillierte Listen von Materialien un…" at bounding box center [716, 509] width 602 height 173
click at [557, 554] on textarea "Stücklistenerstellung ist die Fähigkeit, detaillierte Listen von Materialien un…" at bounding box center [716, 509] width 602 height 173
click at [576, 554] on textarea "Stücklistenerstellung ist die Fähigkeit, detaillierte Listen von Materialien un…" at bounding box center [716, 509] width 602 height 173
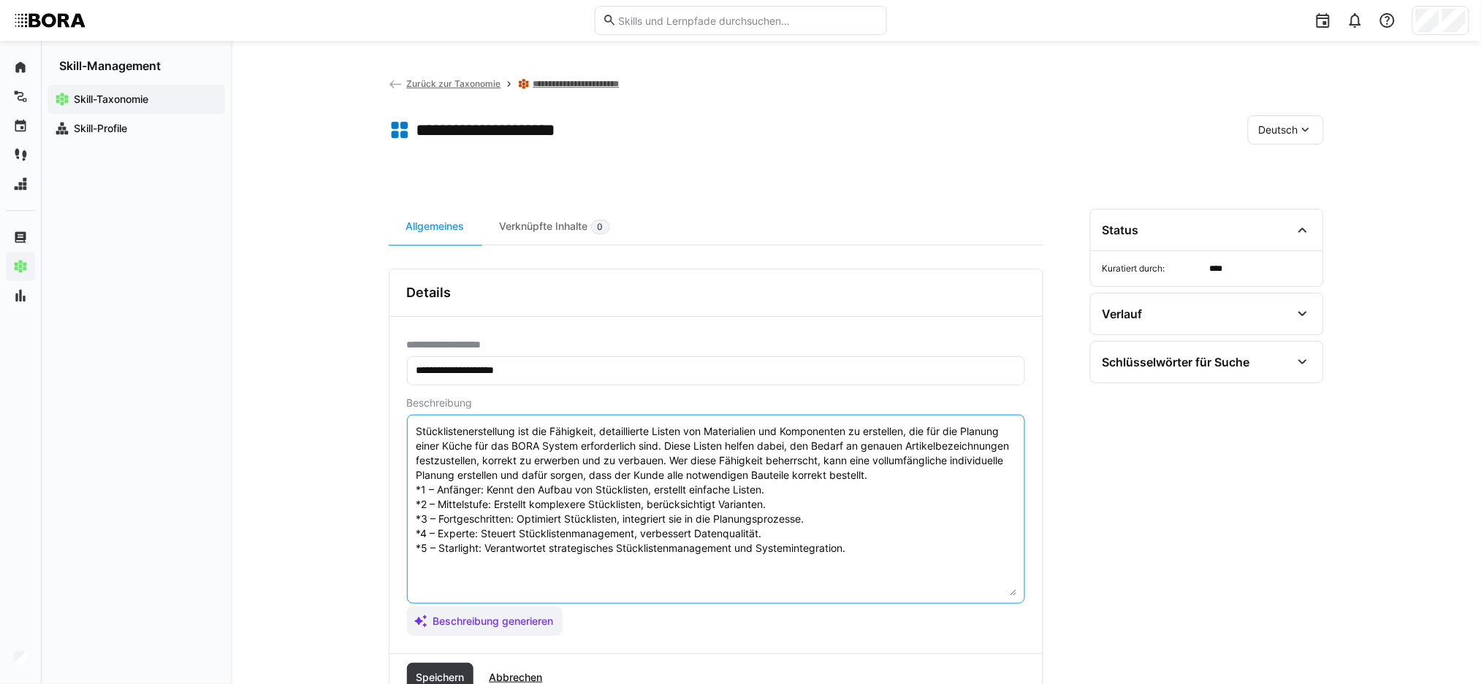
click at [509, 538] on textarea "Stücklistenerstellung ist die Fähigkeit, detaillierte Listen von Materialien un…" at bounding box center [716, 509] width 602 height 173
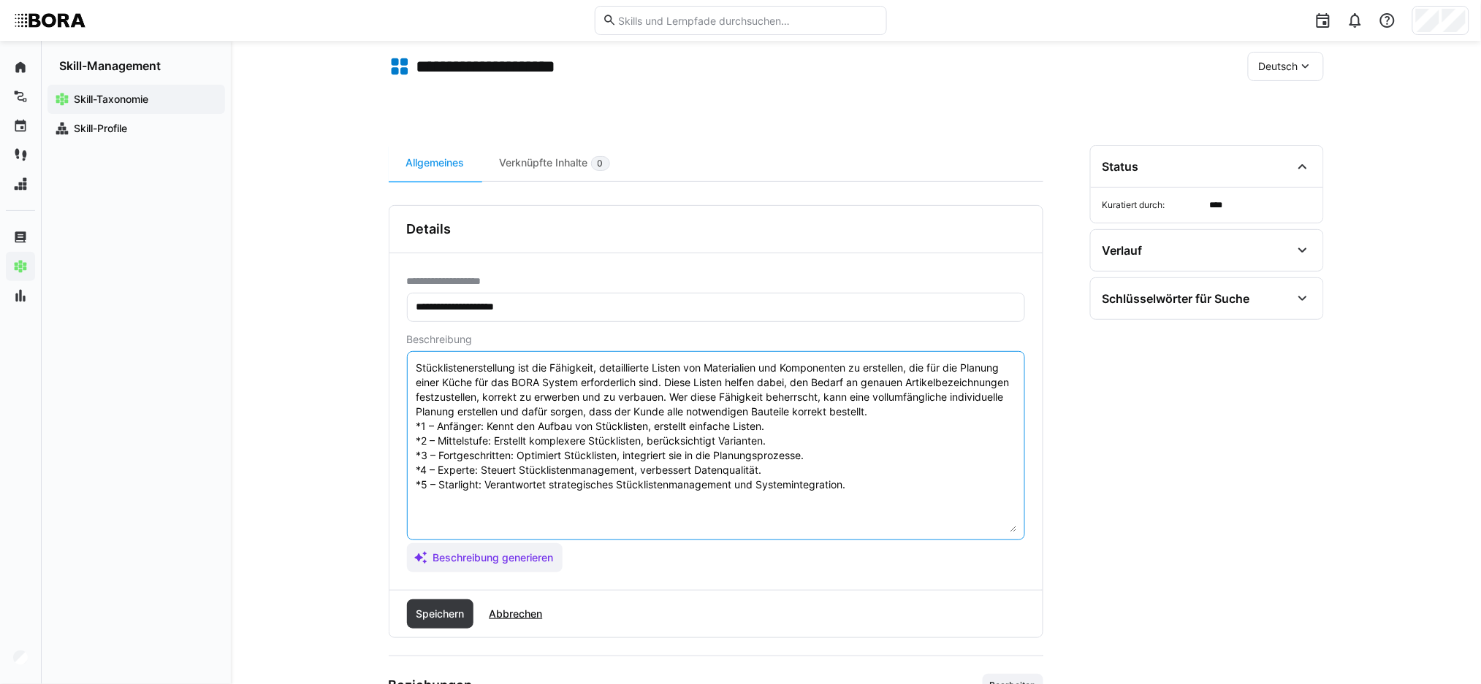
scroll to position [97, 0]
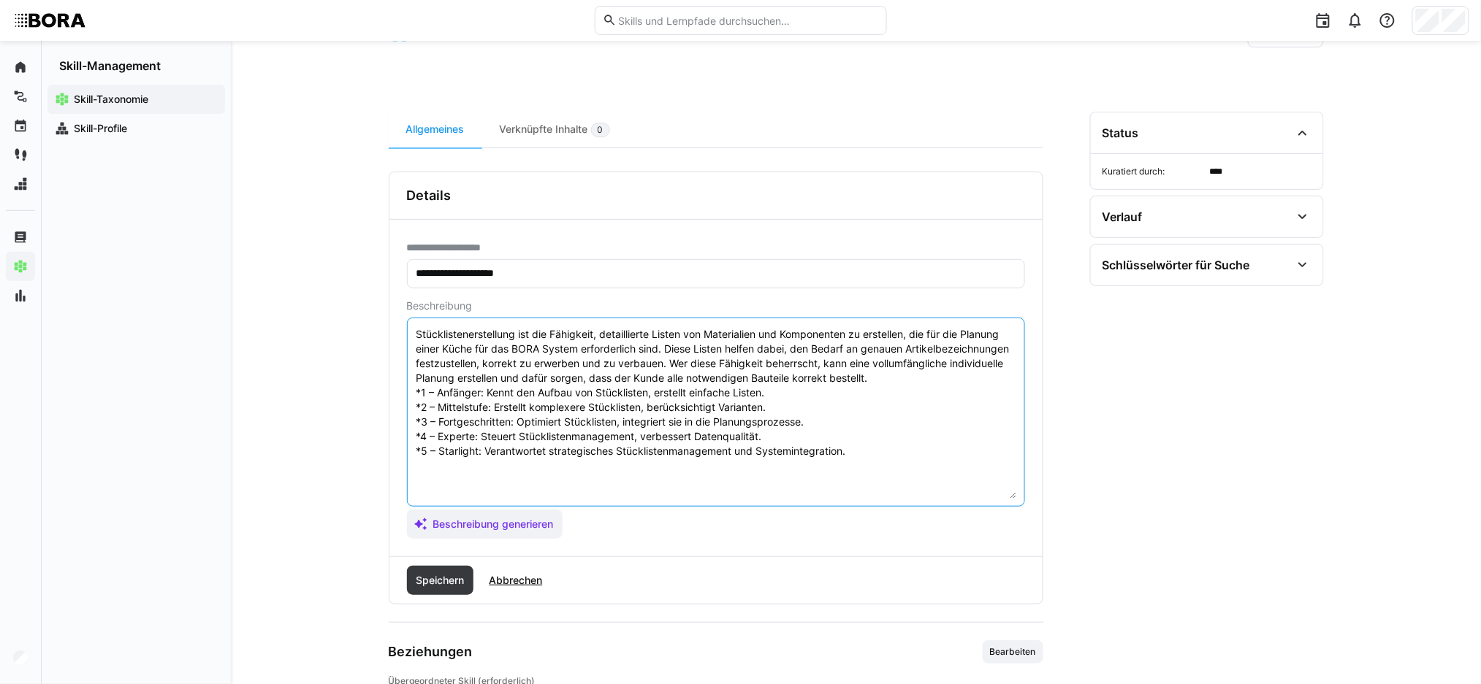
type textarea "Stücklistenerstellung ist die Fähigkeit, detaillierte Listen von Materialien un…"
click at [440, 584] on span "Speichern" at bounding box center [439, 580] width 53 height 15
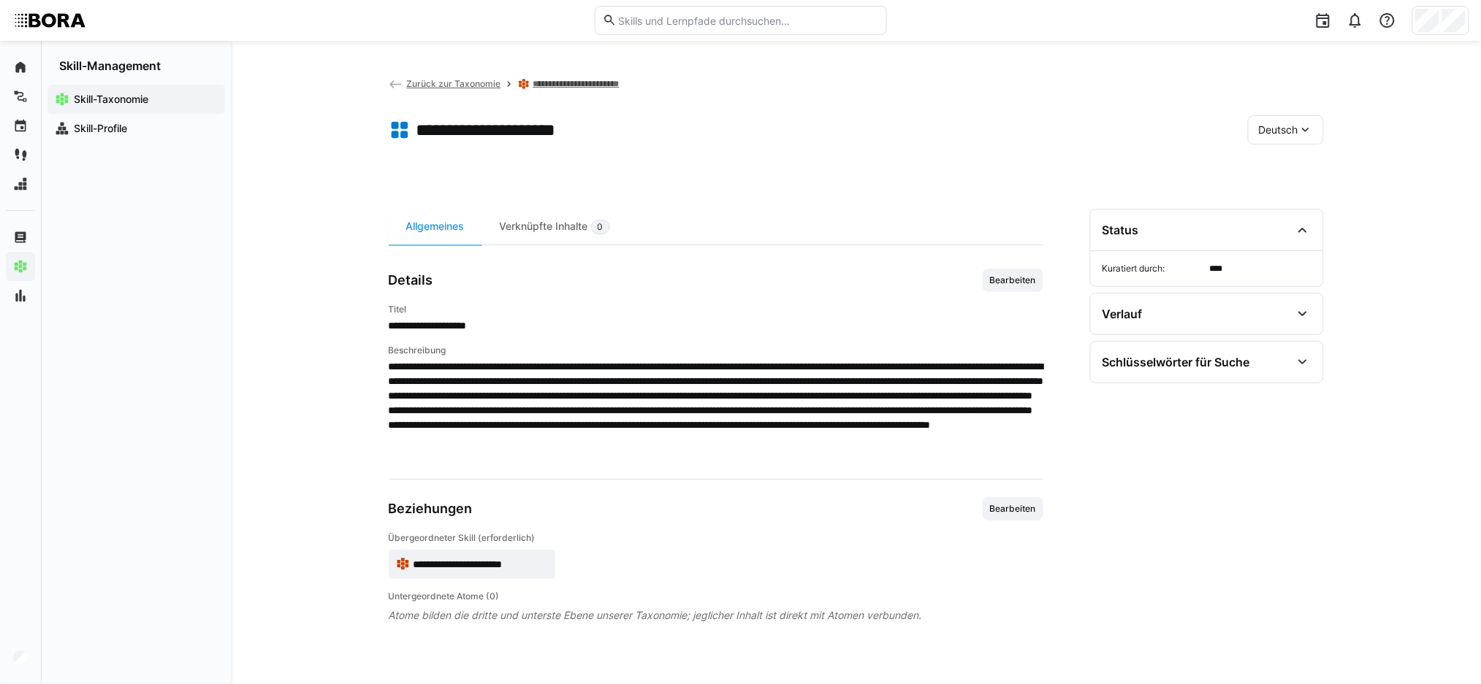
scroll to position [0, 0]
click at [1023, 286] on span "Bearbeiten" at bounding box center [1012, 281] width 49 height 12
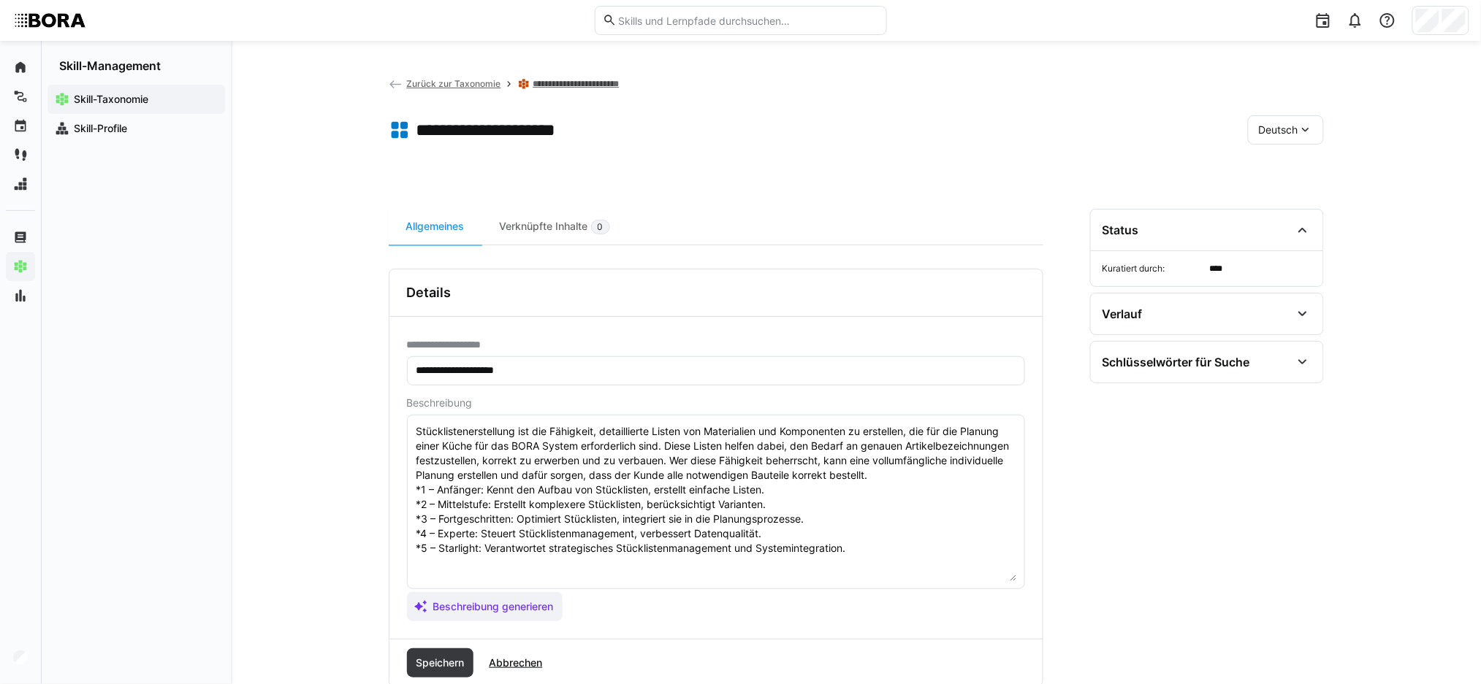
drag, startPoint x: 1014, startPoint y: 494, endPoint x: 1006, endPoint y: 576, distance: 82.2
click at [1006, 576] on textarea "Stücklistenerstellung ist die Fähigkeit, detaillierte Listen von Materialien un…" at bounding box center [716, 502] width 602 height 158
